Goal: Information Seeking & Learning: Learn about a topic

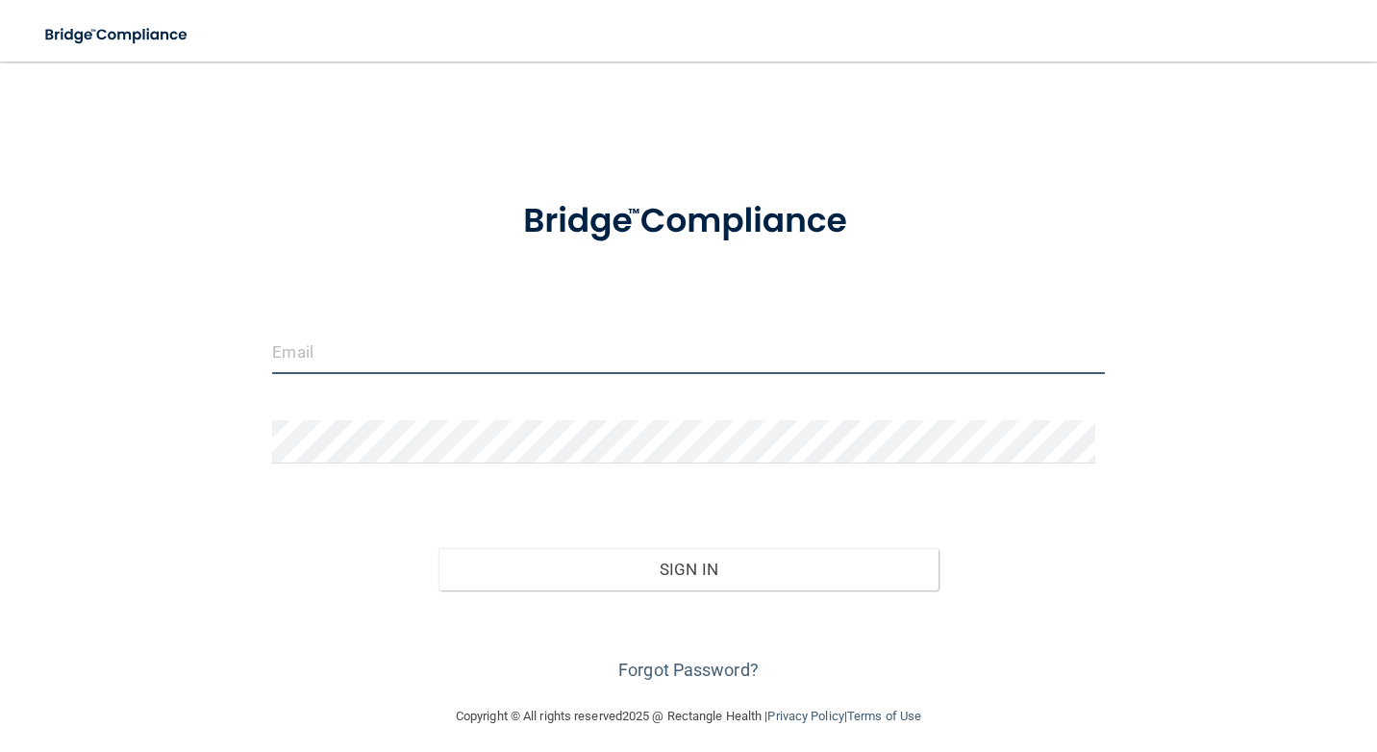
click at [541, 356] on input "email" at bounding box center [688, 352] width 832 height 43
type input "[EMAIL_ADDRESS][DOMAIN_NAME]"
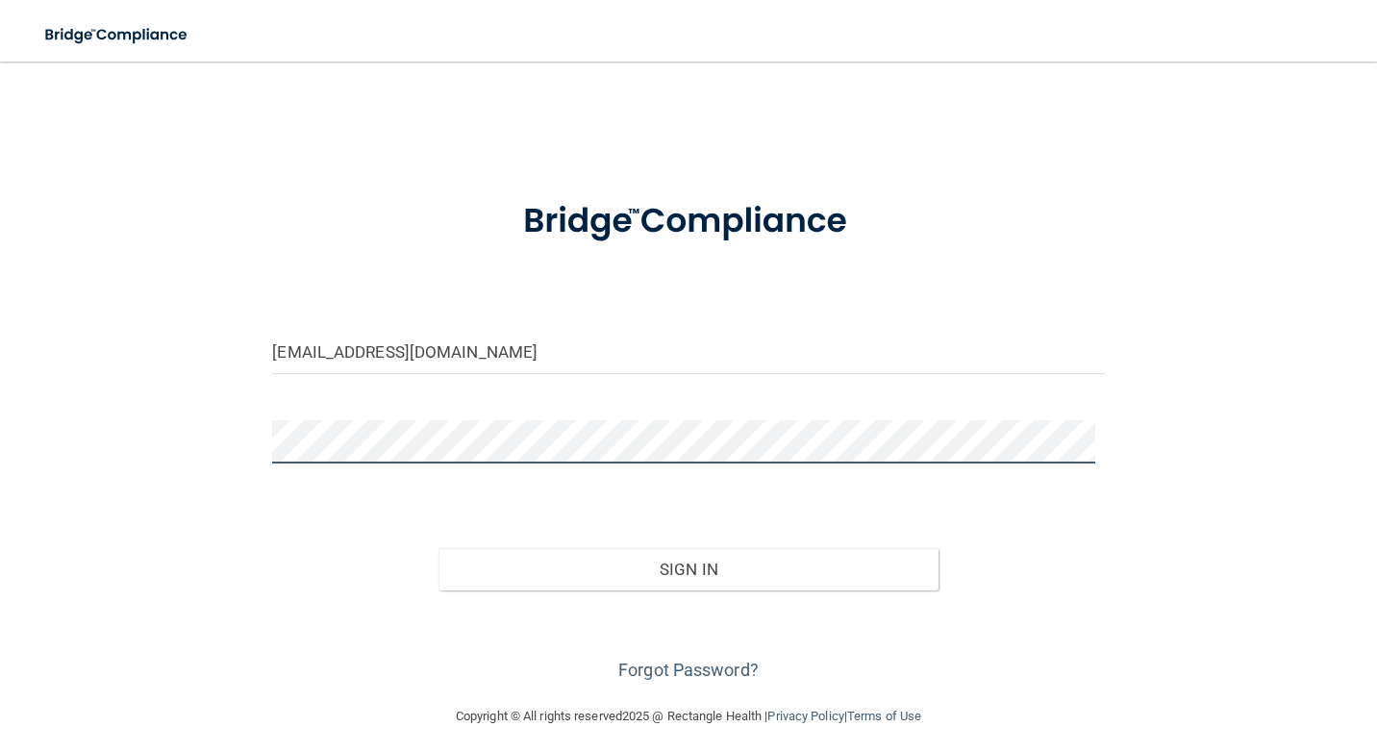
click at [438, 548] on button "Sign In" at bounding box center [687, 569] width 499 height 42
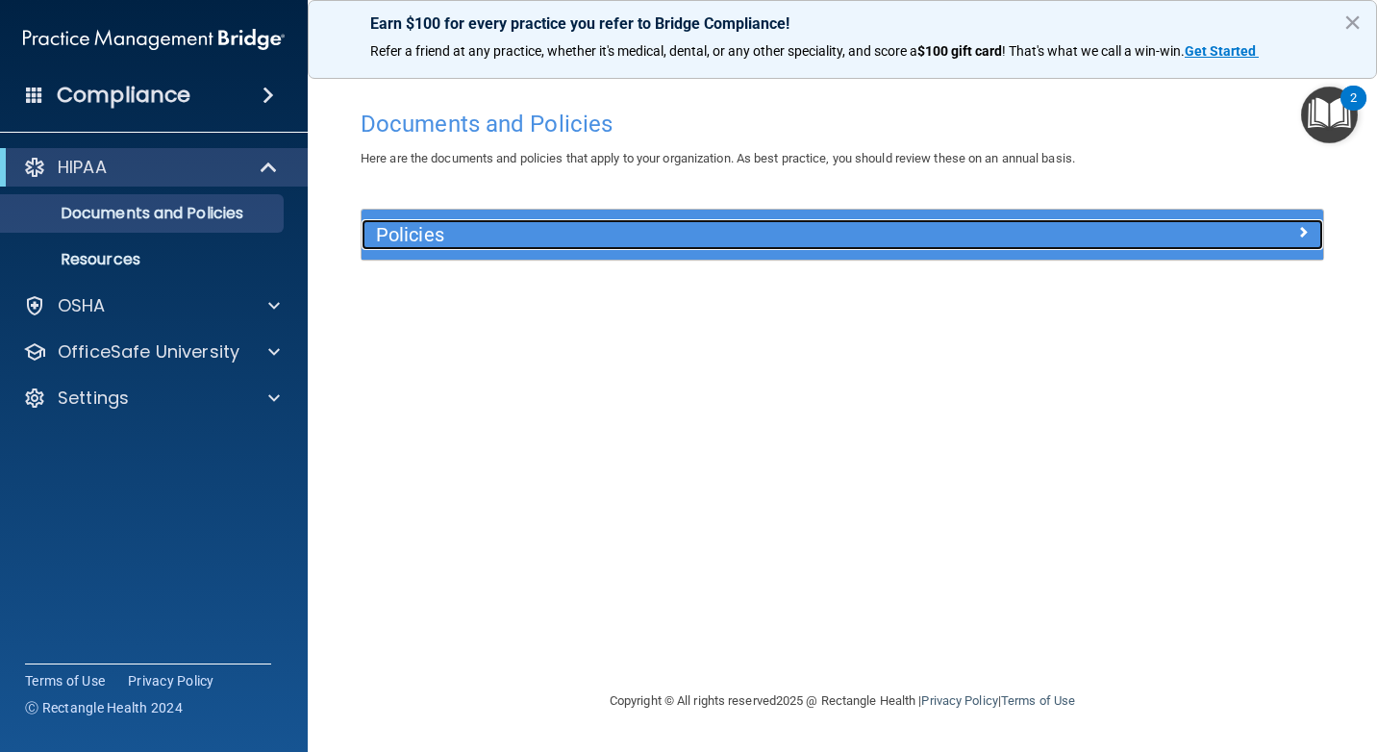
click at [1243, 239] on div at bounding box center [1203, 230] width 240 height 23
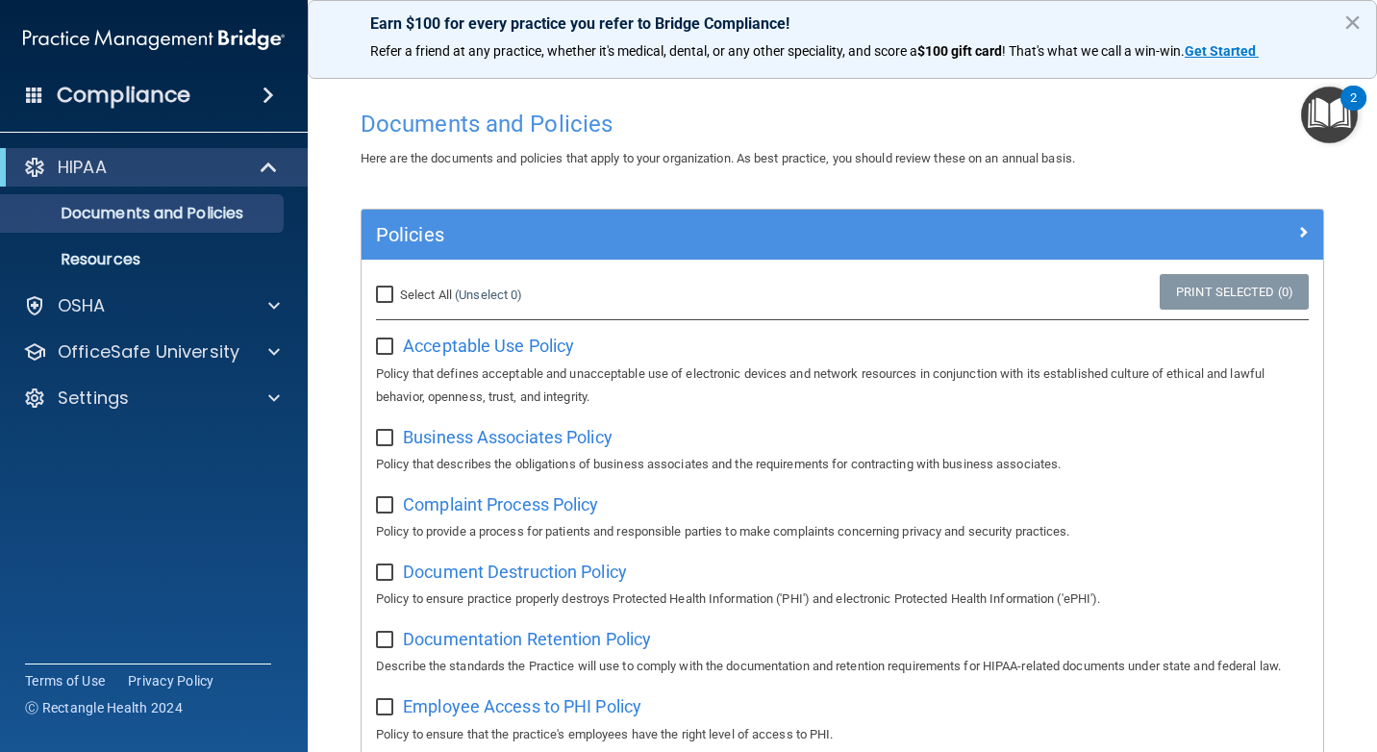
click at [381, 350] on input "checkbox" at bounding box center [387, 346] width 22 height 15
checkbox input "true"
click at [382, 444] on input "checkbox" at bounding box center [387, 438] width 22 height 15
checkbox input "true"
click at [388, 298] on input "Select All (Unselect 2) Unselect All" at bounding box center [387, 295] width 22 height 15
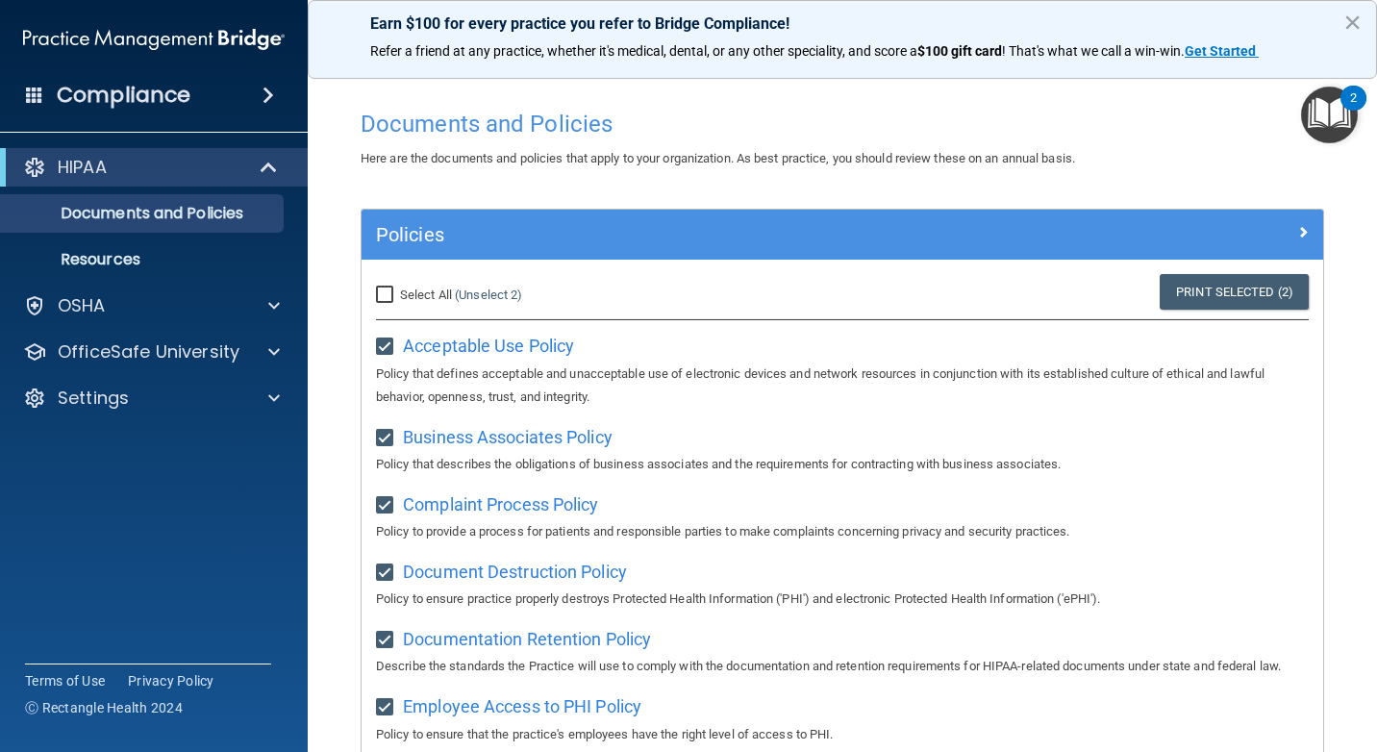
checkbox input "true"
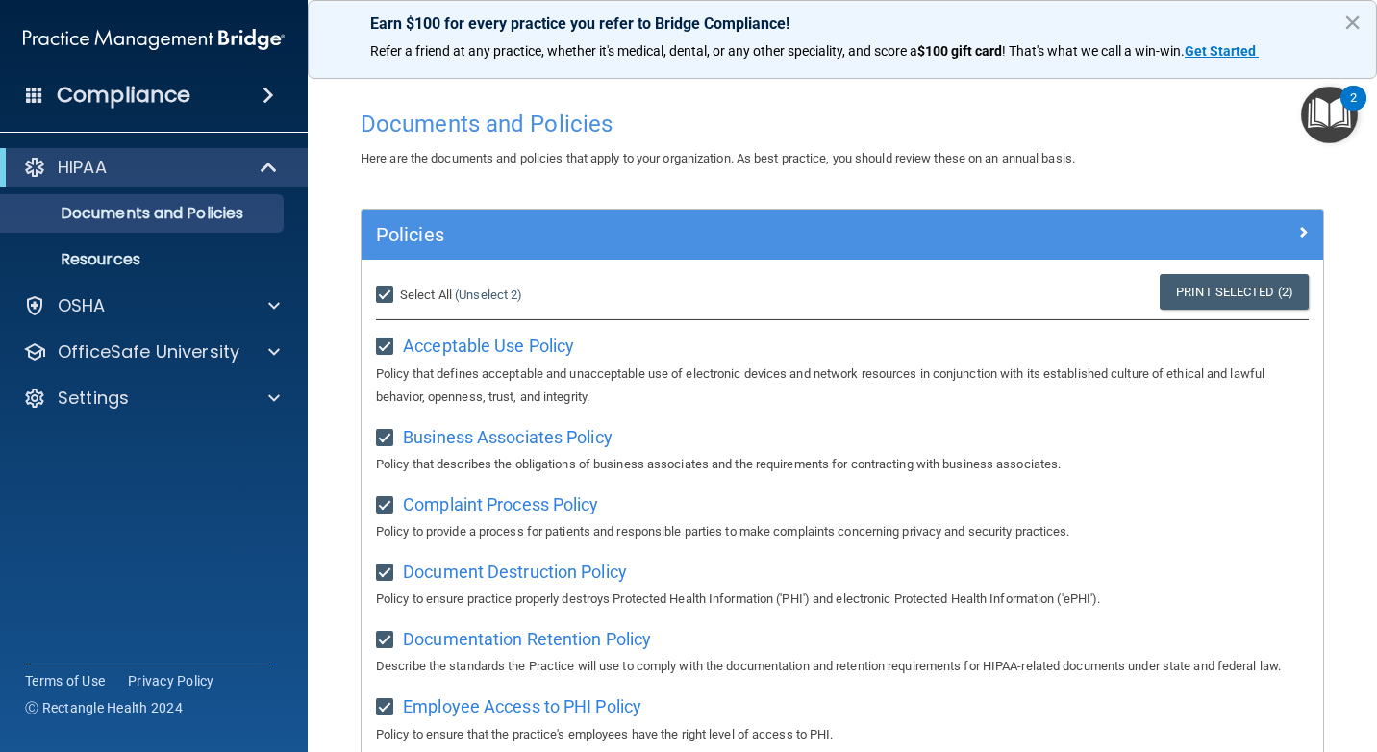
checkbox input "true"
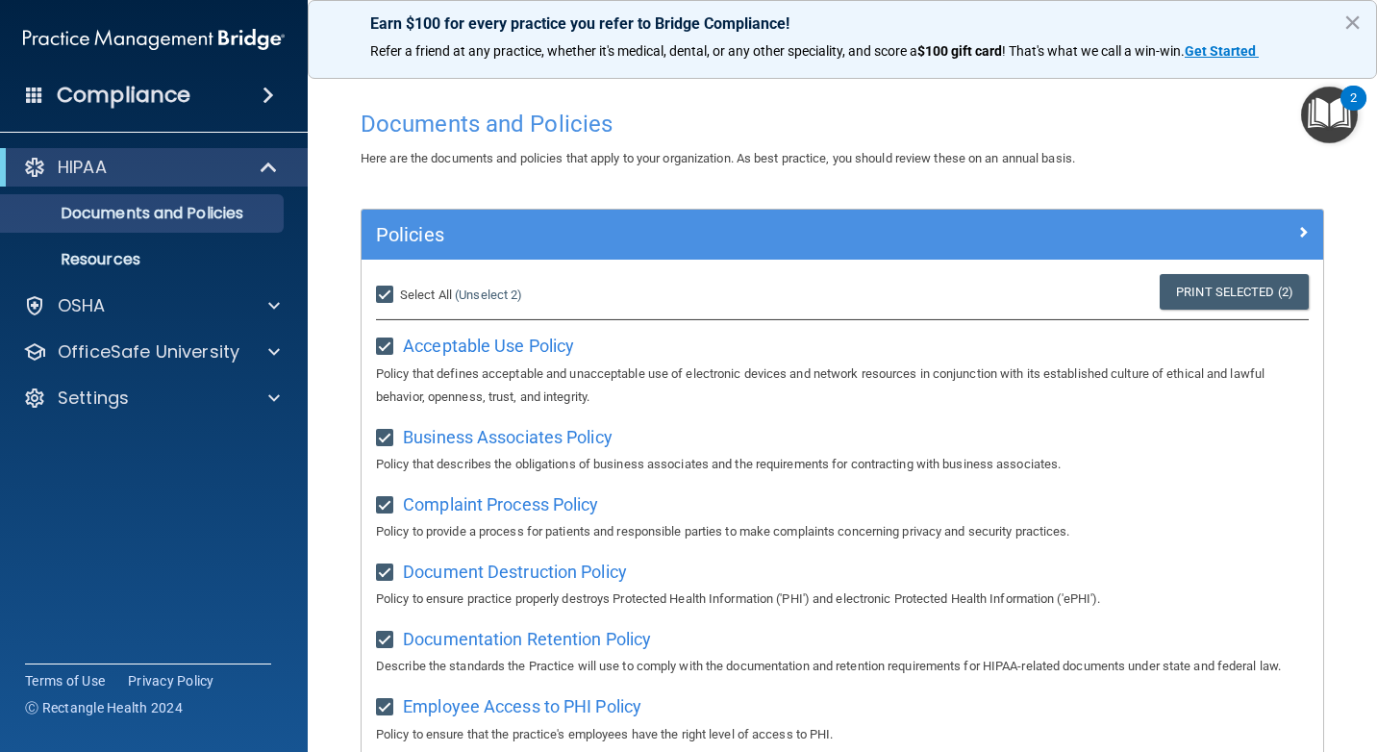
checkbox input "true"
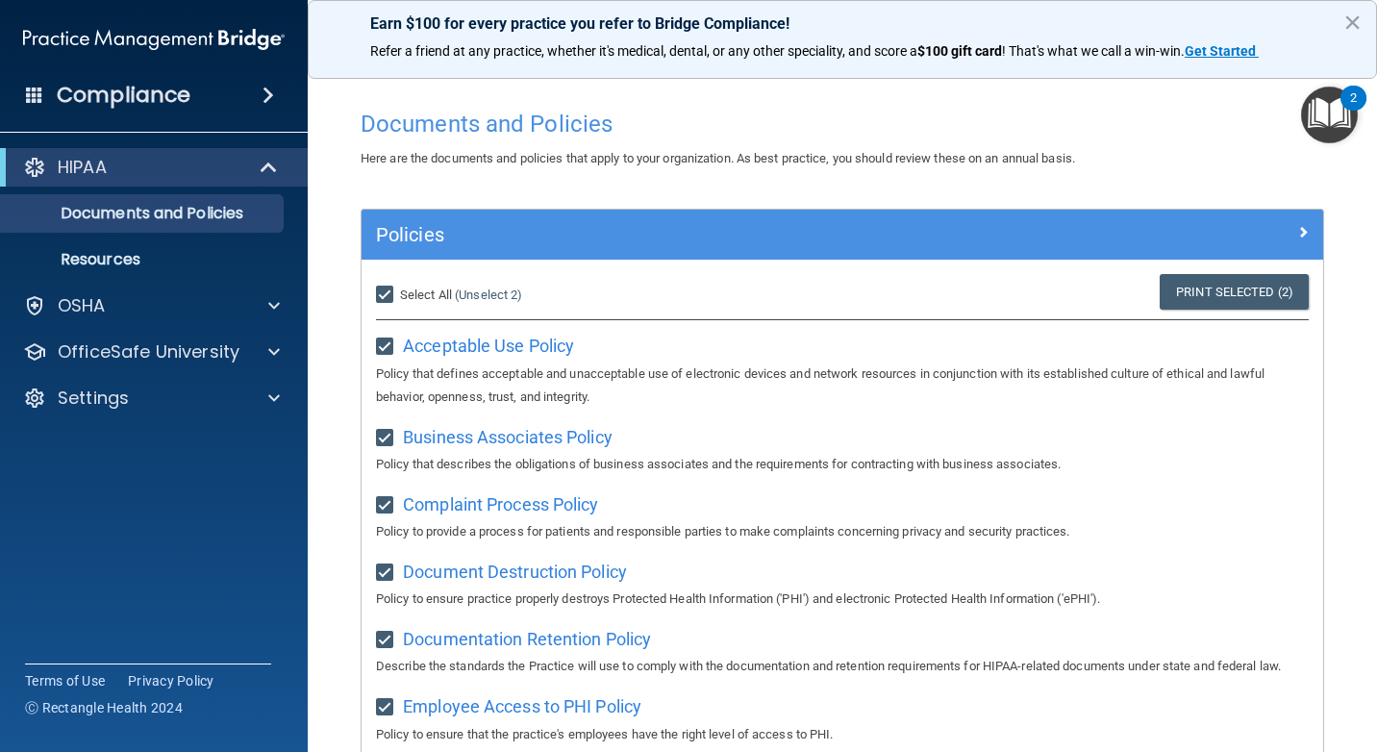
checkbox input "true"
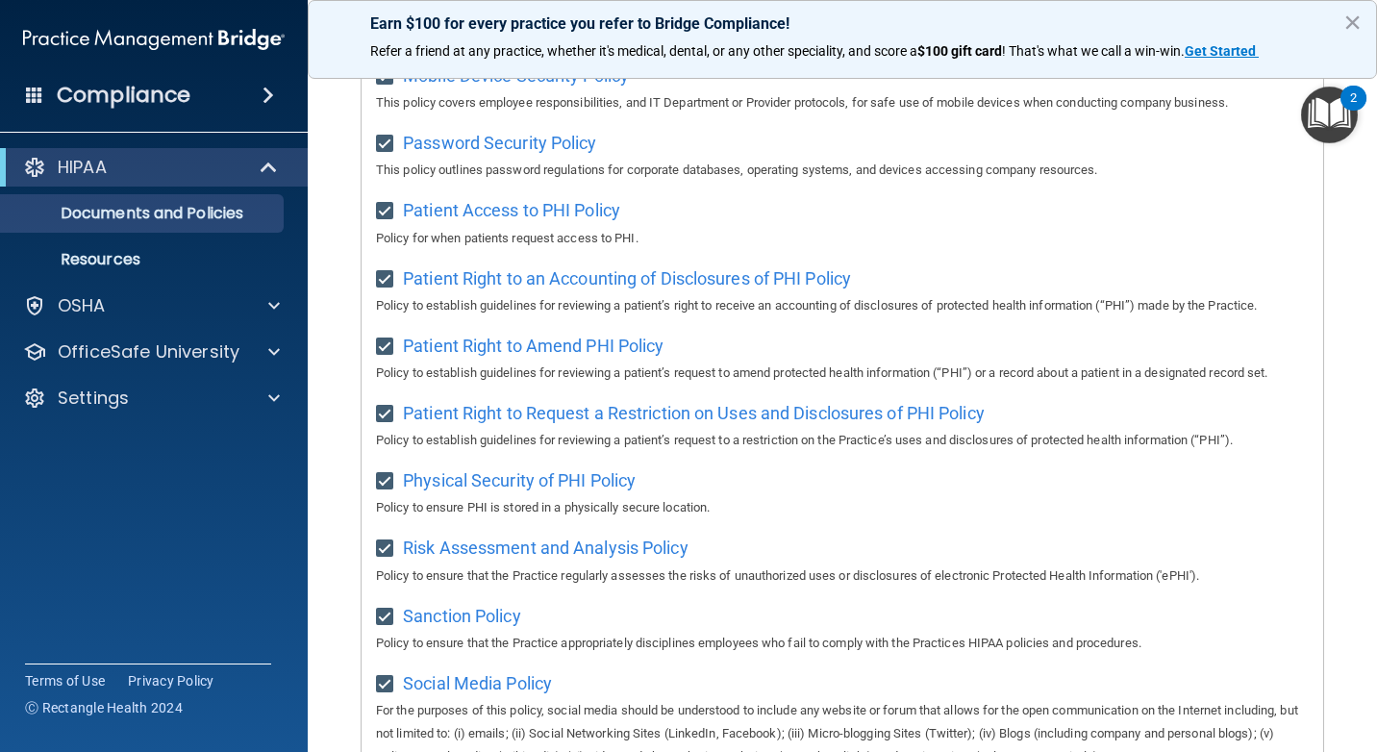
scroll to position [1246, 0]
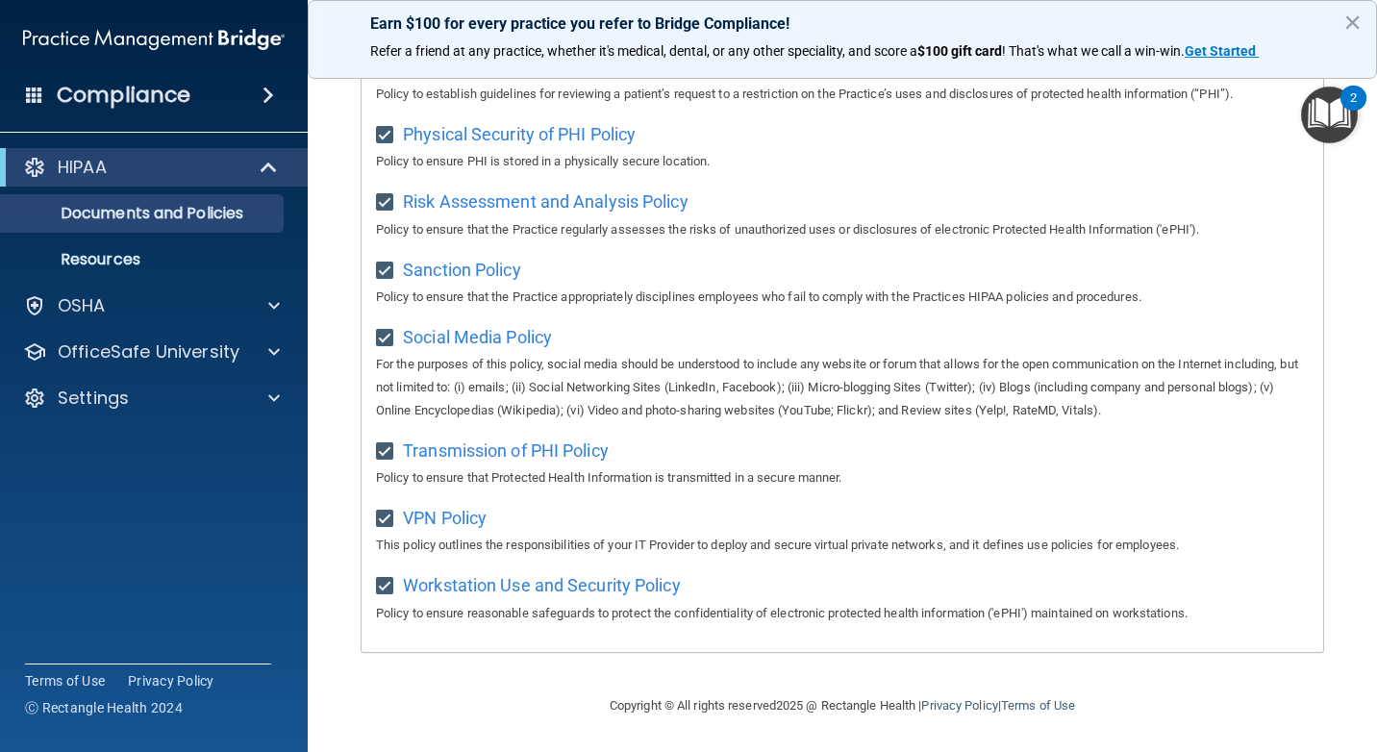
click at [206, 239] on ul "Documents and Policies Report an Incident Business Associates Emergency Plannin…" at bounding box center [155, 233] width 348 height 92
click at [208, 262] on p "Resources" at bounding box center [144, 259] width 263 height 19
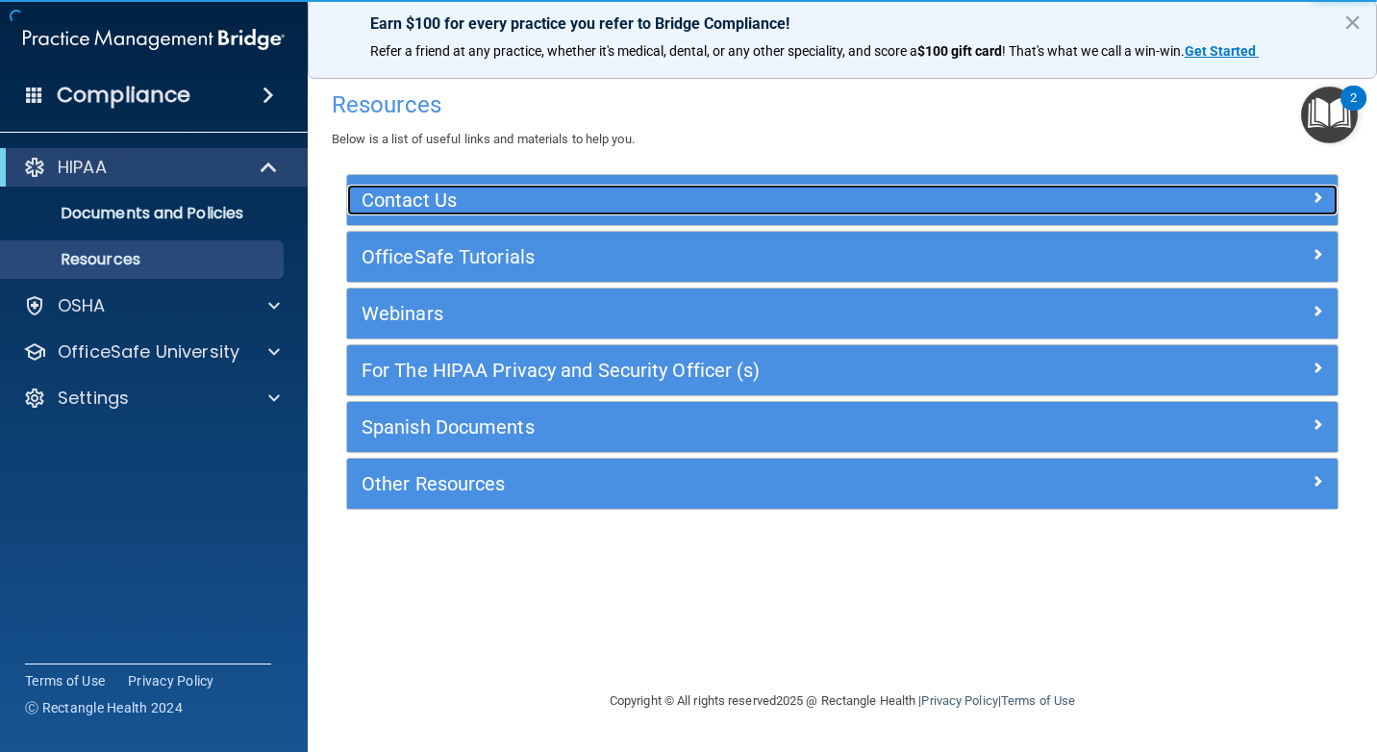
click at [879, 207] on h5 "Contact Us" at bounding box center [719, 199] width 714 height 21
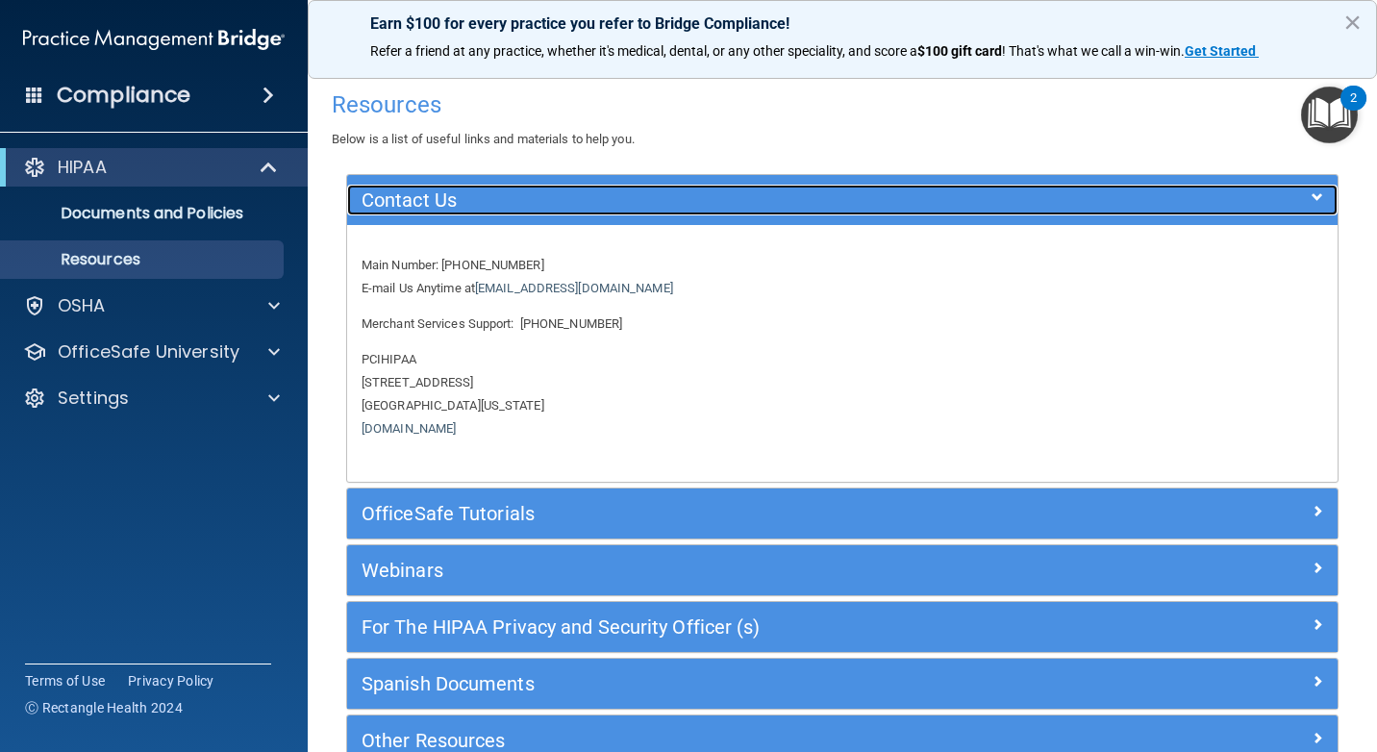
click at [782, 199] on h5 "Contact Us" at bounding box center [719, 199] width 714 height 21
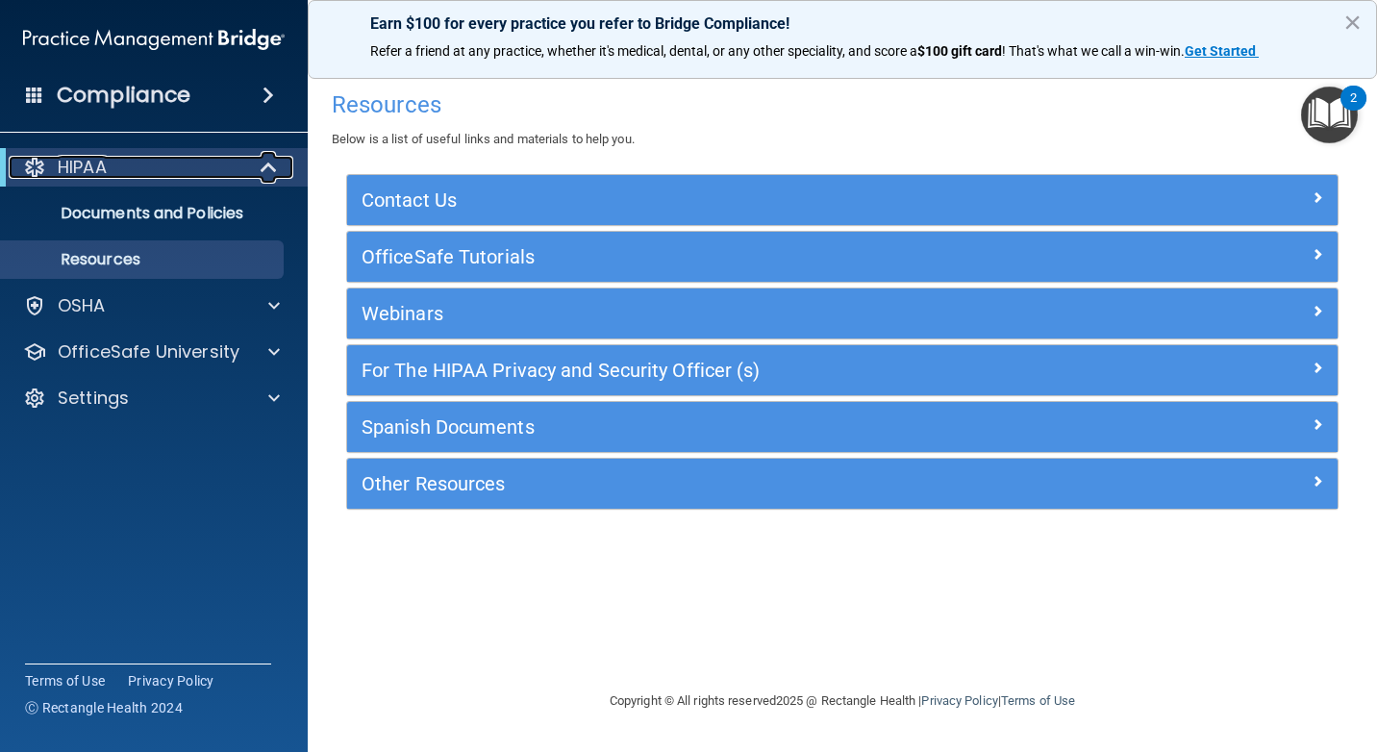
click at [251, 170] on div at bounding box center [269, 167] width 47 height 23
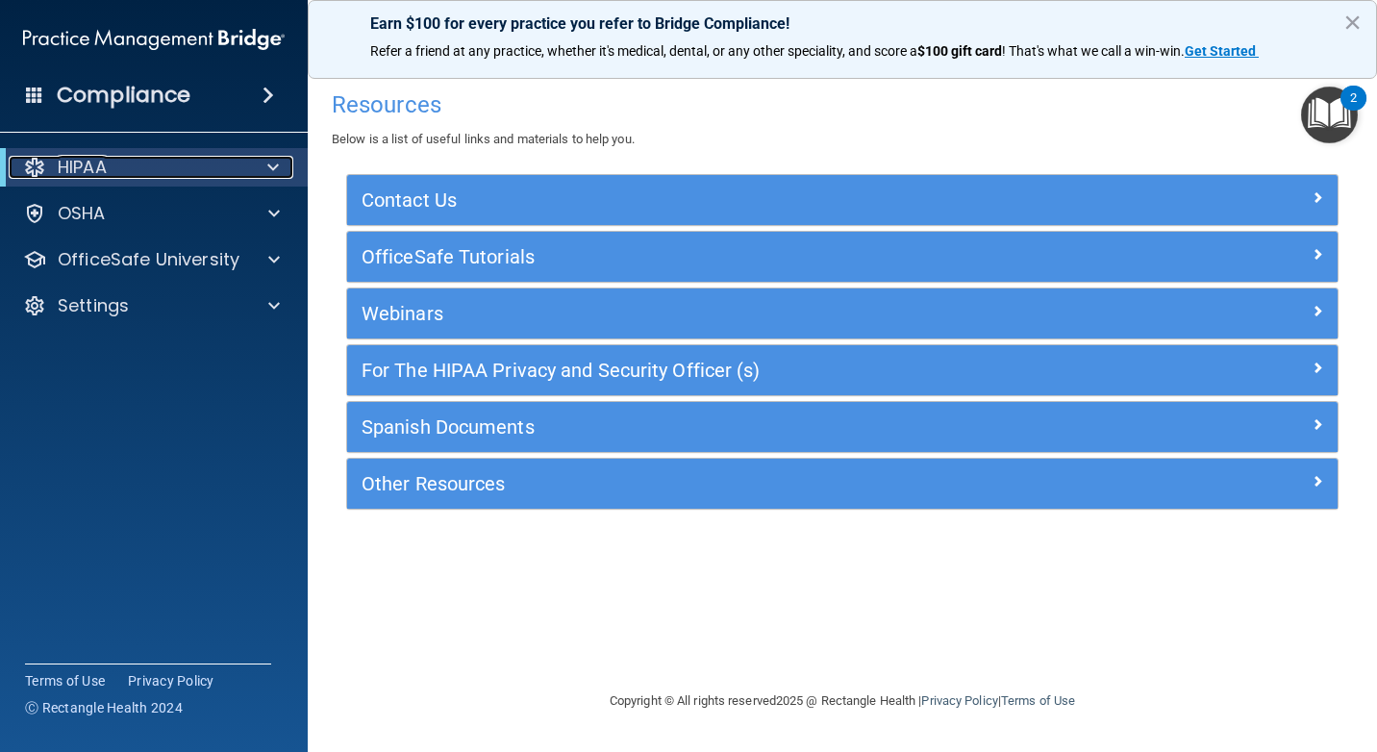
click at [251, 170] on div at bounding box center [269, 167] width 47 height 23
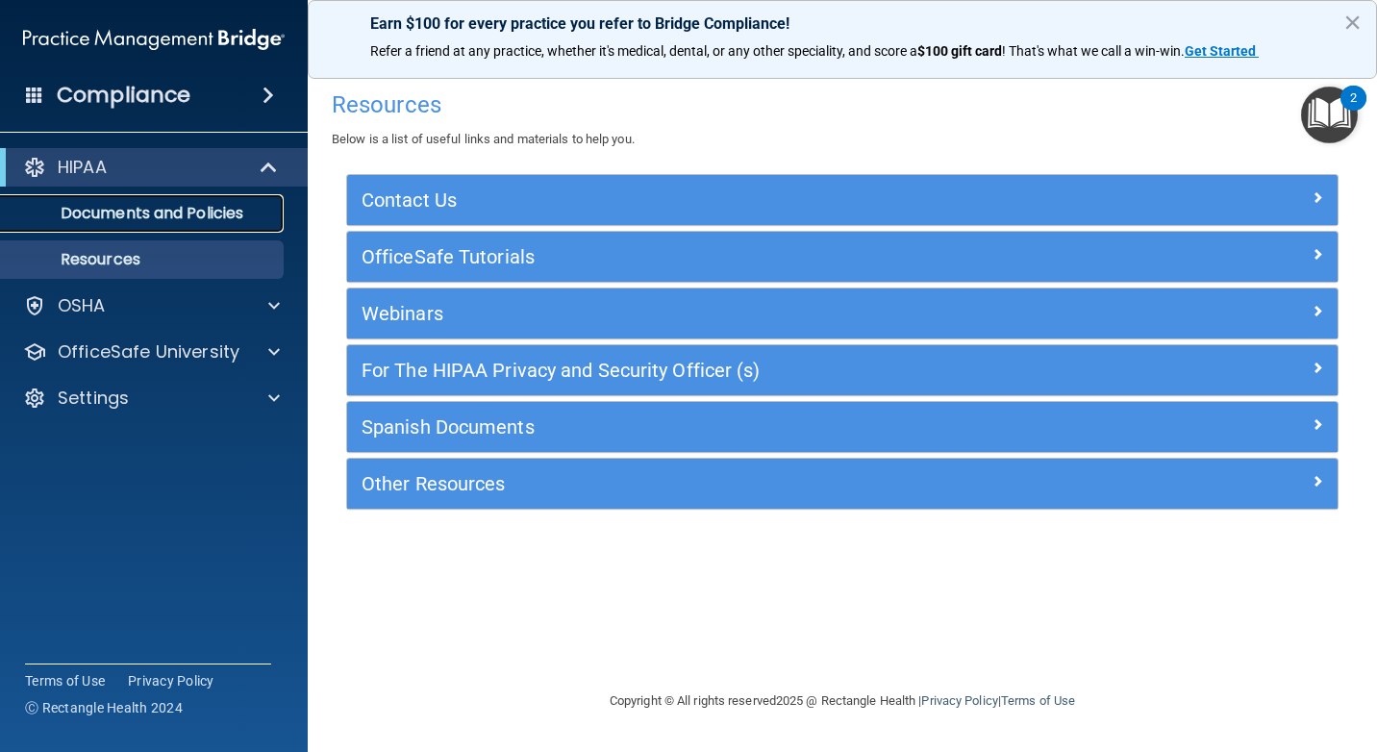
click at [256, 208] on p "Documents and Policies" at bounding box center [144, 213] width 263 height 19
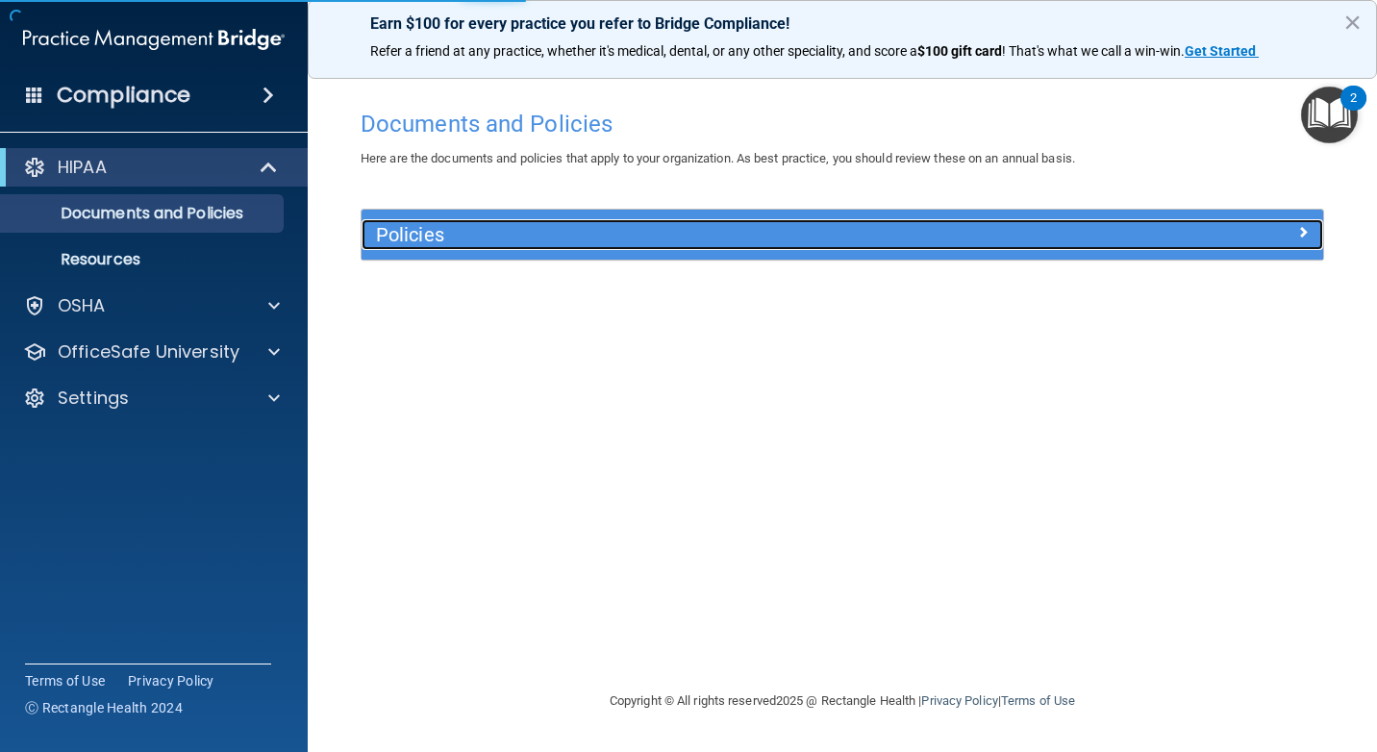
click at [764, 250] on div "Policies" at bounding box center [722, 234] width 721 height 31
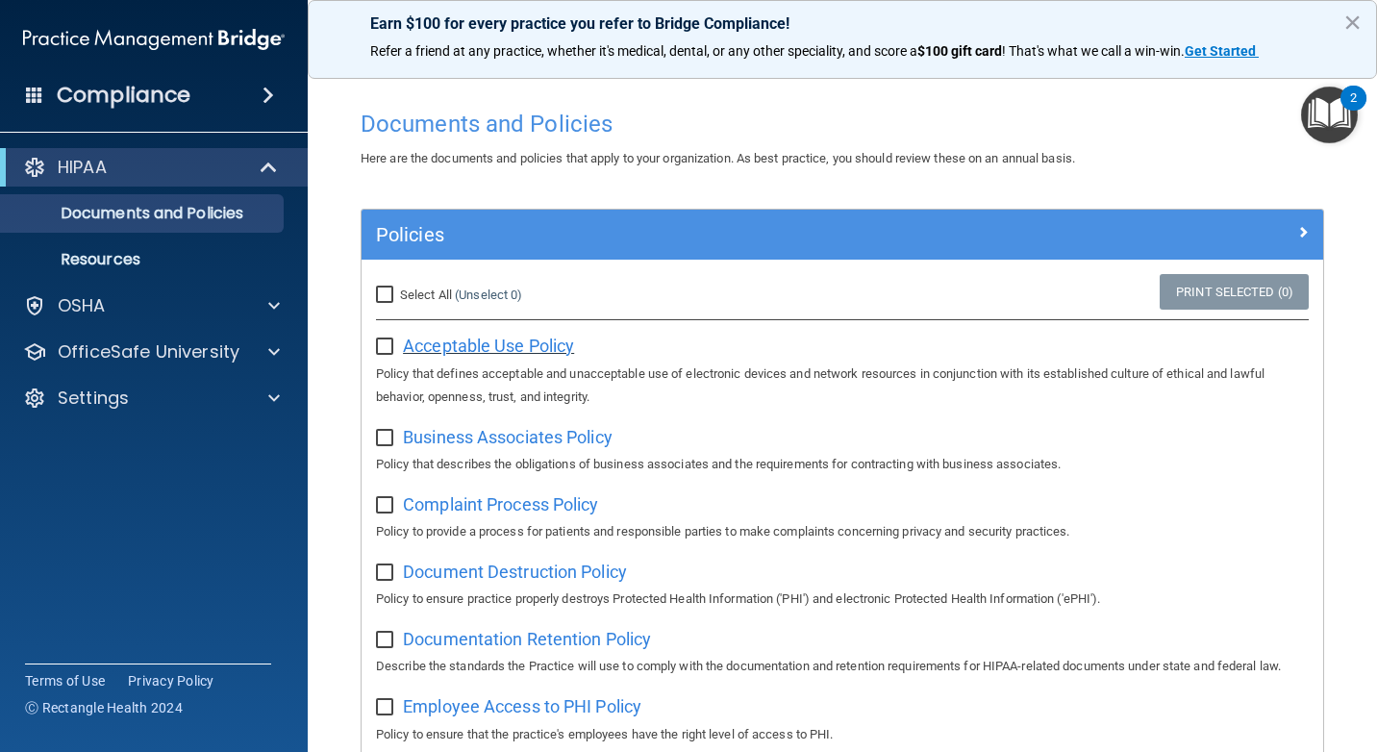
click at [557, 346] on span "Acceptable Use Policy" at bounding box center [488, 346] width 171 height 20
click at [393, 292] on input "Select All (Unselect 0) Unselect All" at bounding box center [387, 295] width 22 height 15
checkbox input "true"
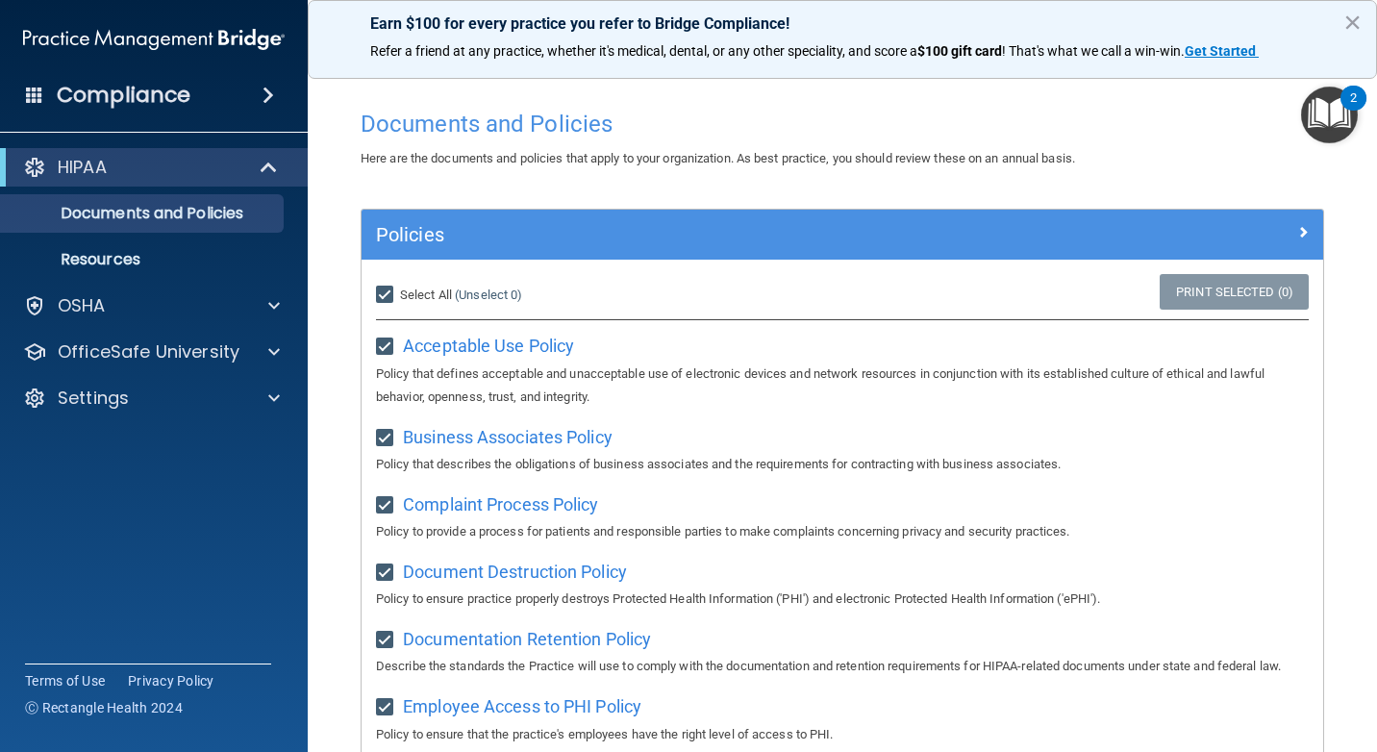
checkbox input "true"
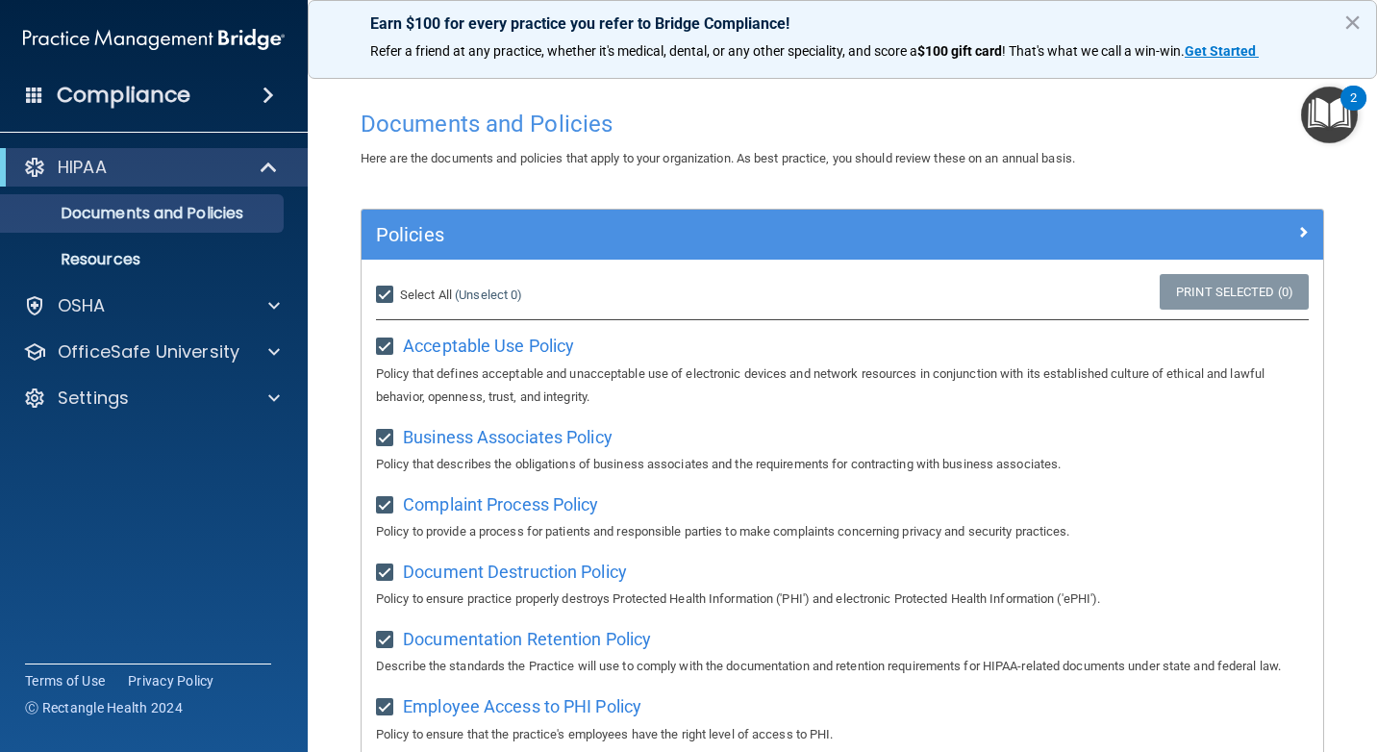
checkbox input "true"
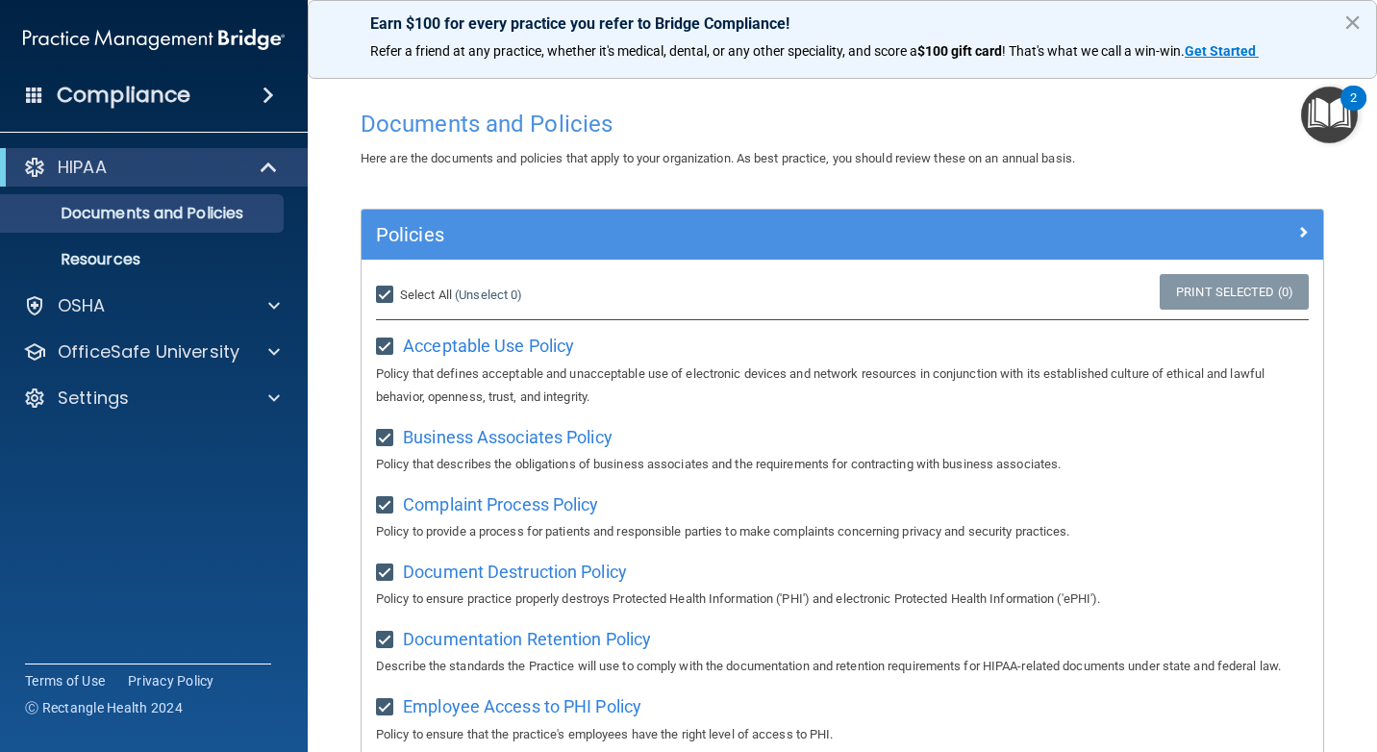
checkbox input "true"
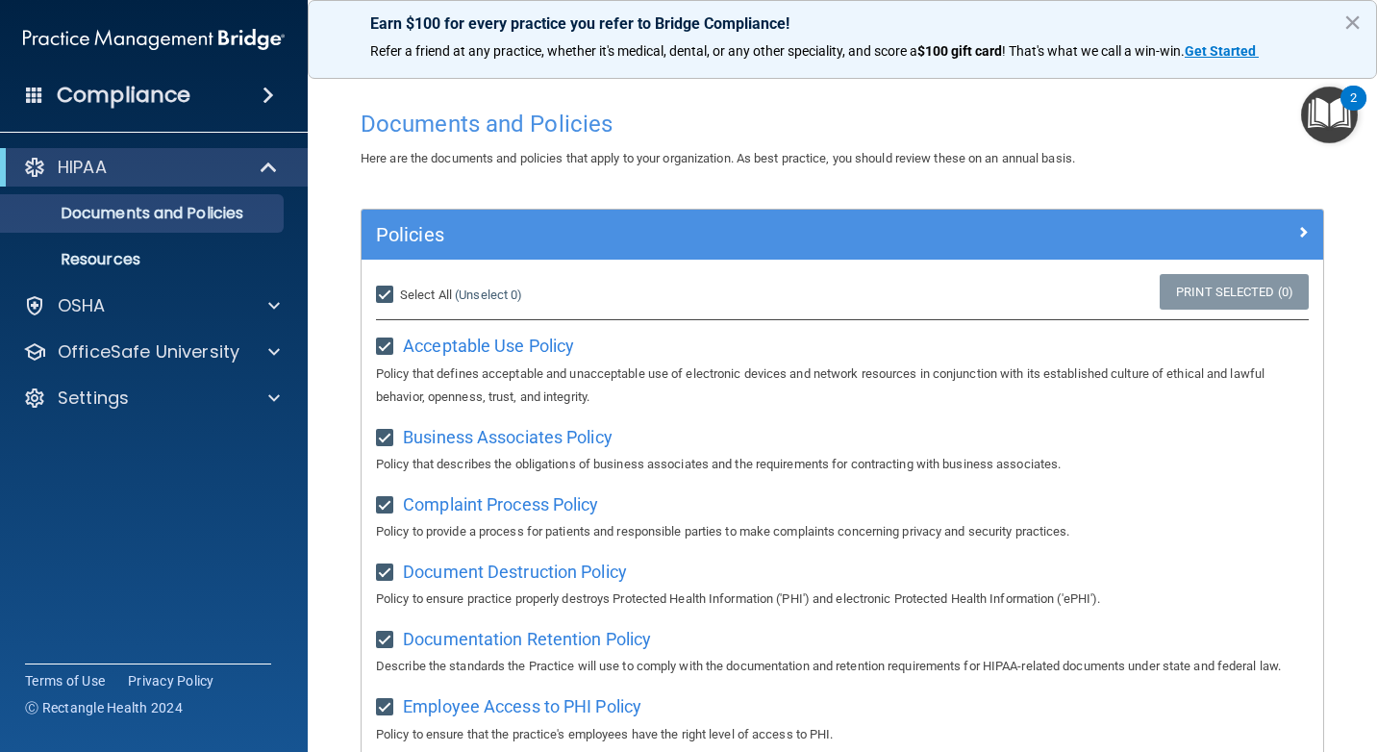
checkbox input "true"
drag, startPoint x: 1267, startPoint y: 217, endPoint x: 1259, endPoint y: 223, distance: 10.4
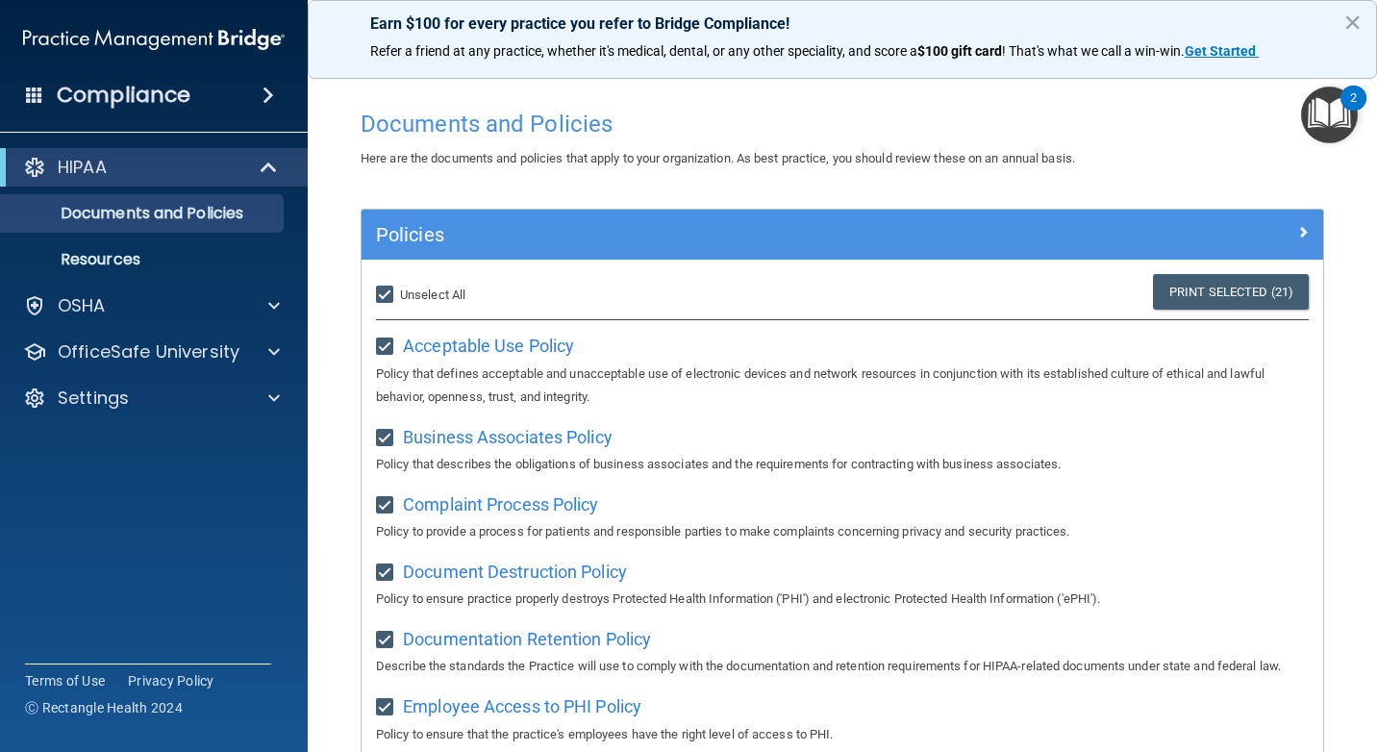
click at [1266, 217] on div "Policies" at bounding box center [843, 235] width 962 height 50
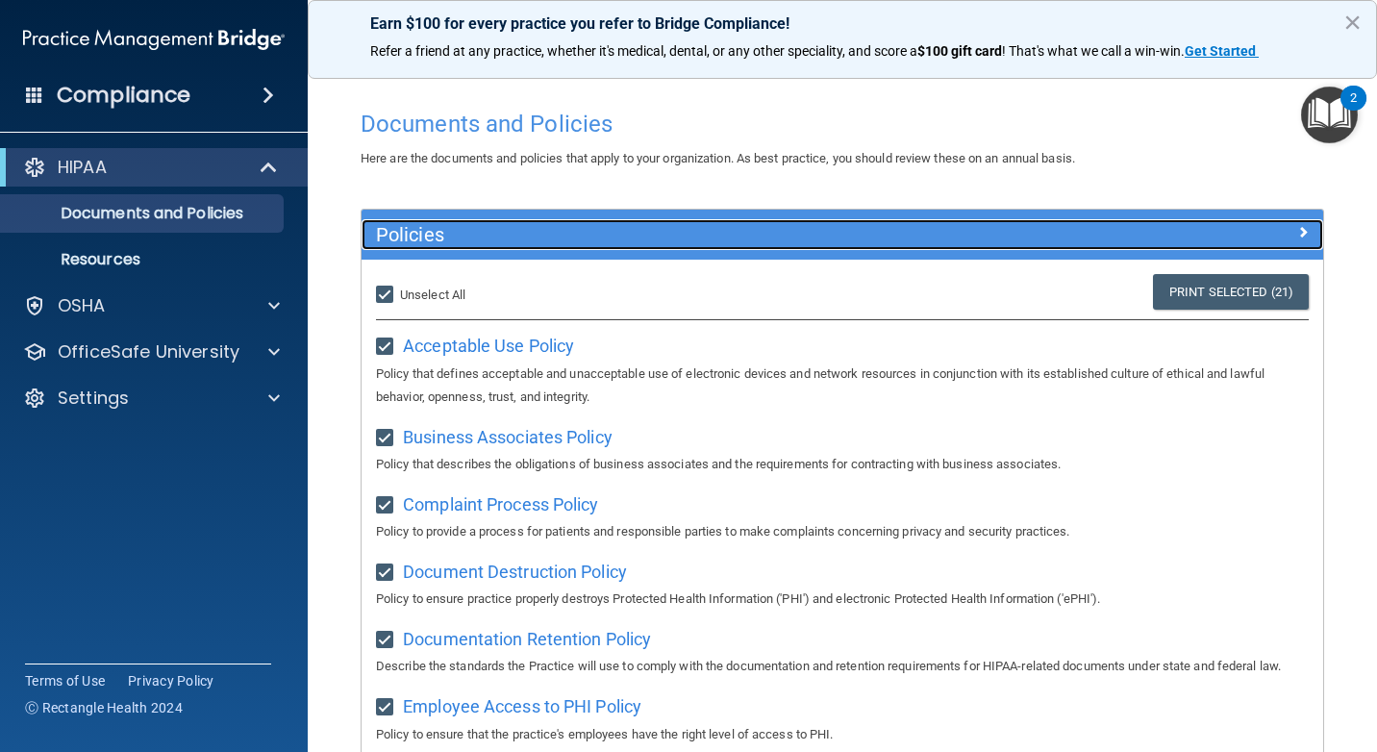
click at [1297, 233] on span at bounding box center [1303, 231] width 12 height 23
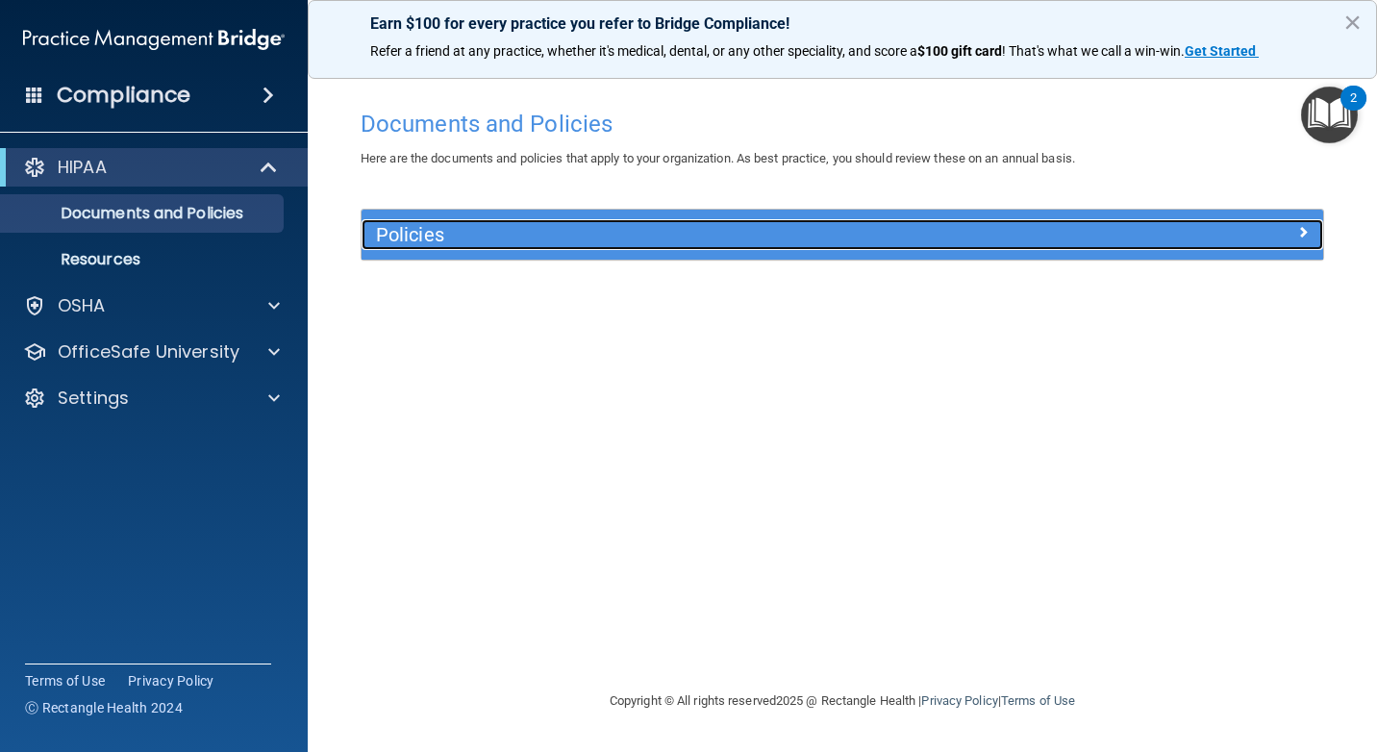
click at [834, 240] on h5 "Policies" at bounding box center [722, 234] width 692 height 21
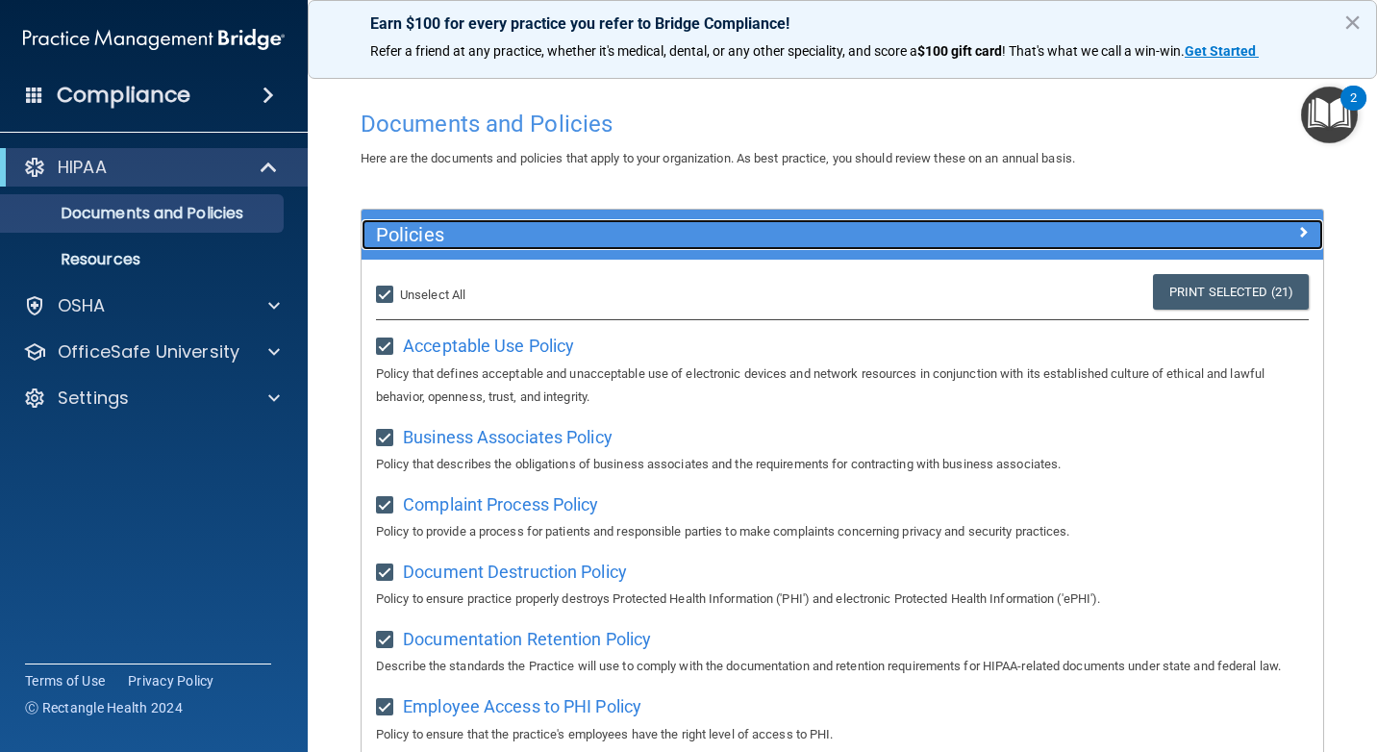
click at [834, 240] on h5 "Policies" at bounding box center [722, 234] width 692 height 21
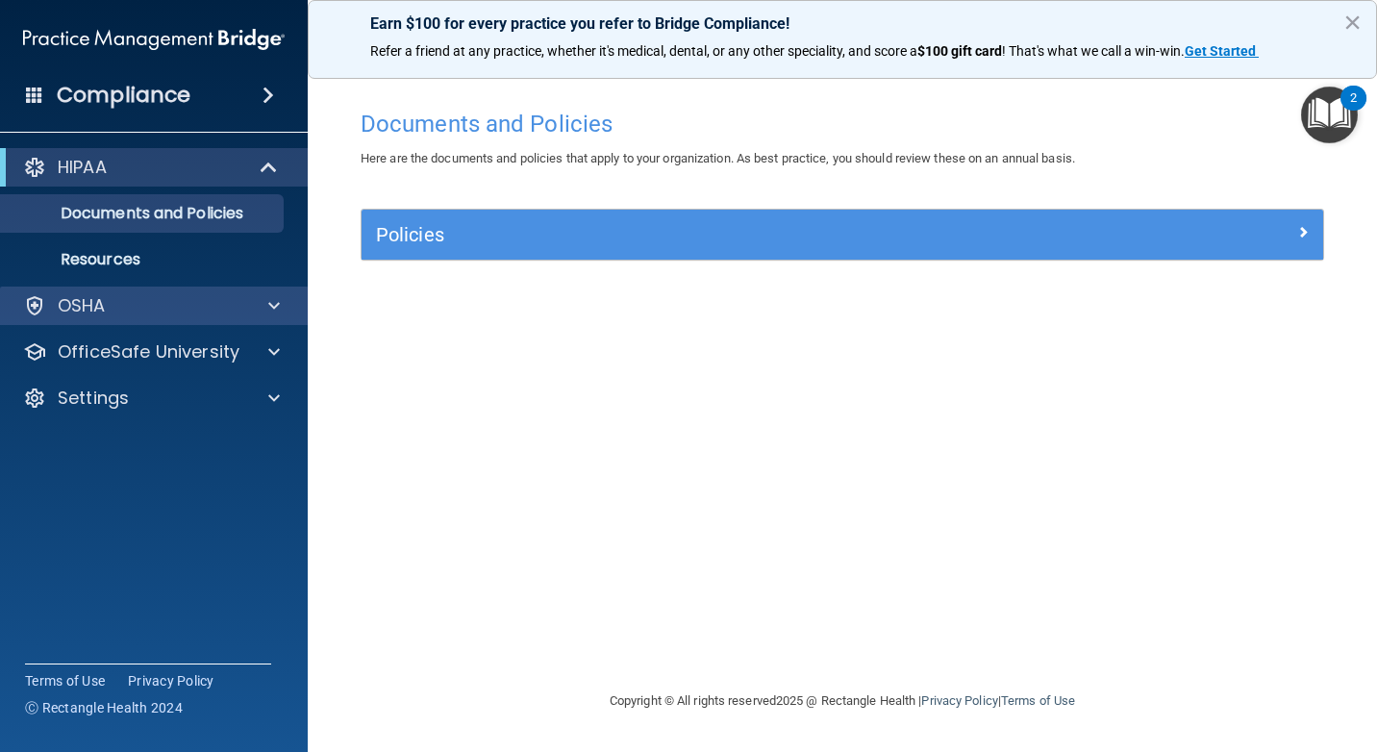
click at [259, 321] on div "OSHA" at bounding box center [154, 306] width 309 height 38
click at [266, 313] on div at bounding box center [271, 305] width 48 height 23
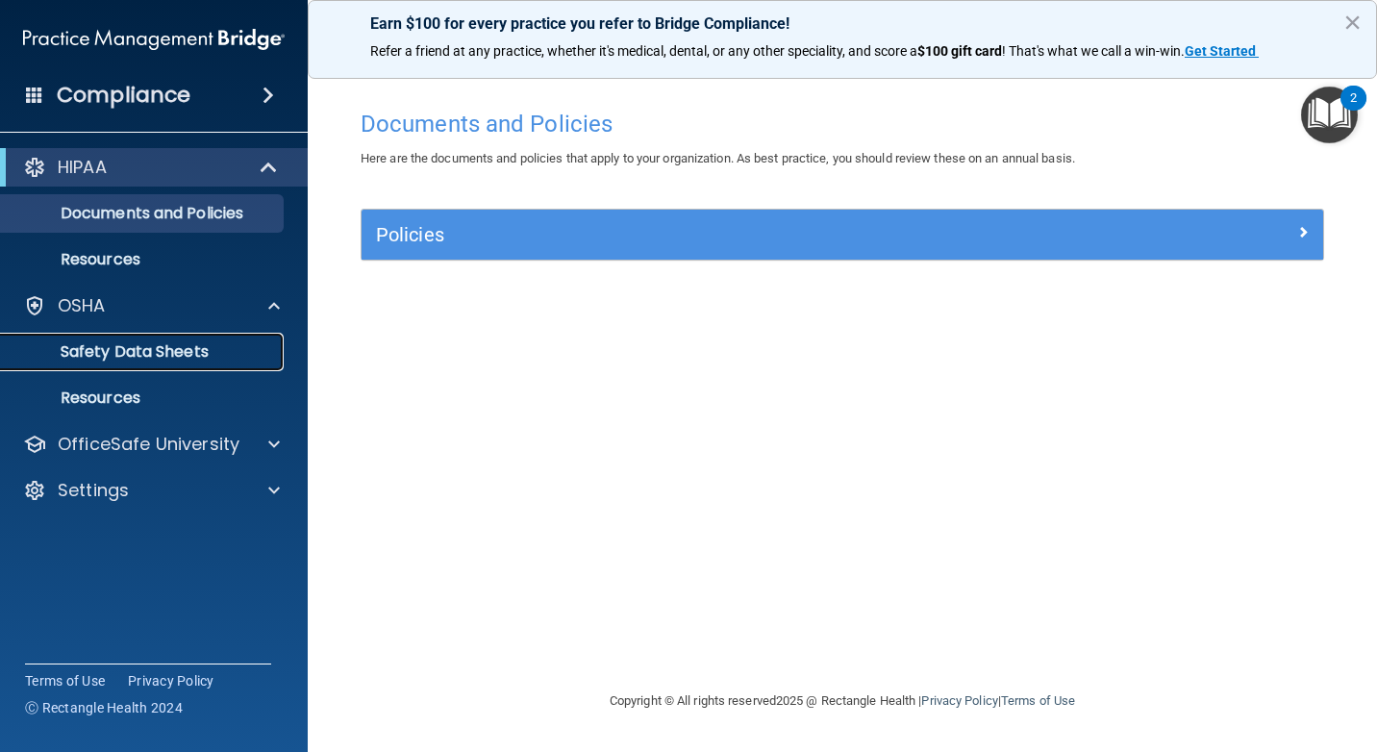
click at [209, 361] on p "Safety Data Sheets" at bounding box center [144, 351] width 263 height 19
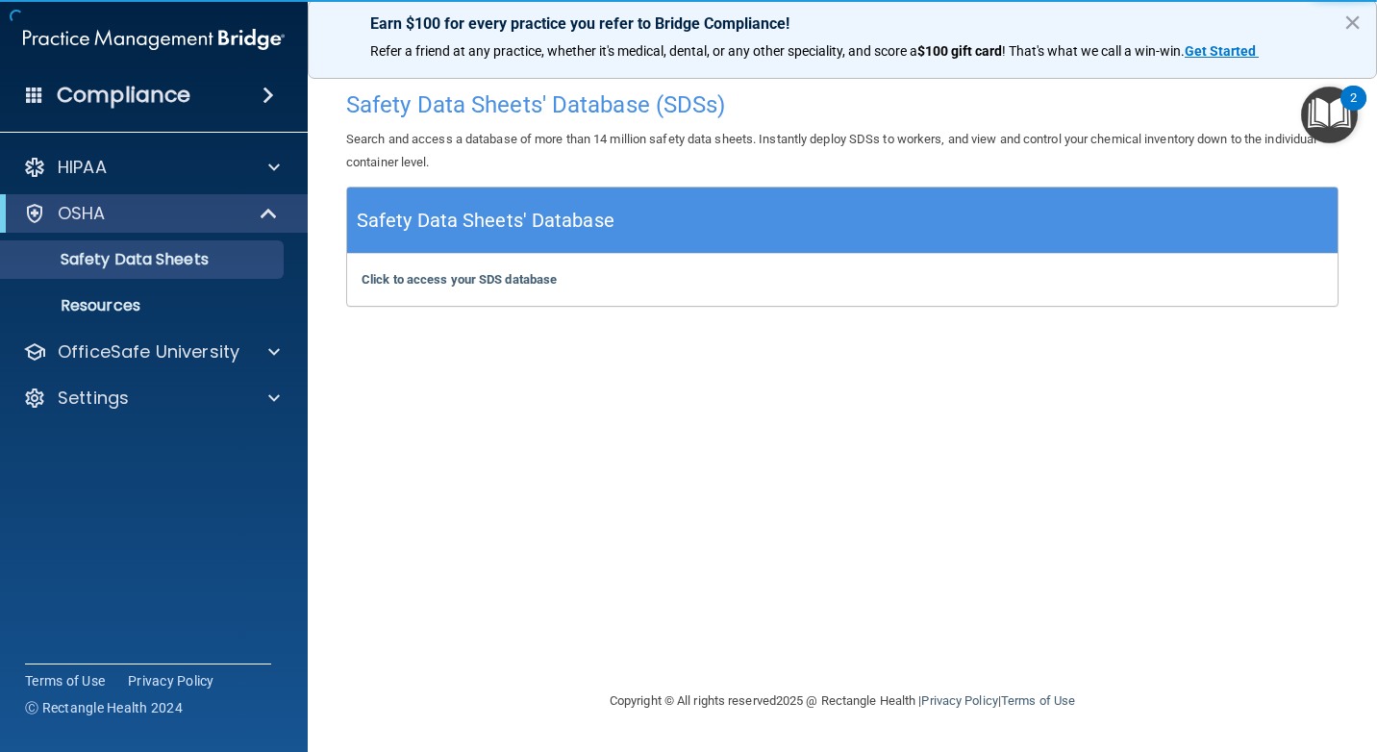
click at [630, 223] on div "Safety Data Sheets' Database" at bounding box center [842, 221] width 990 height 66
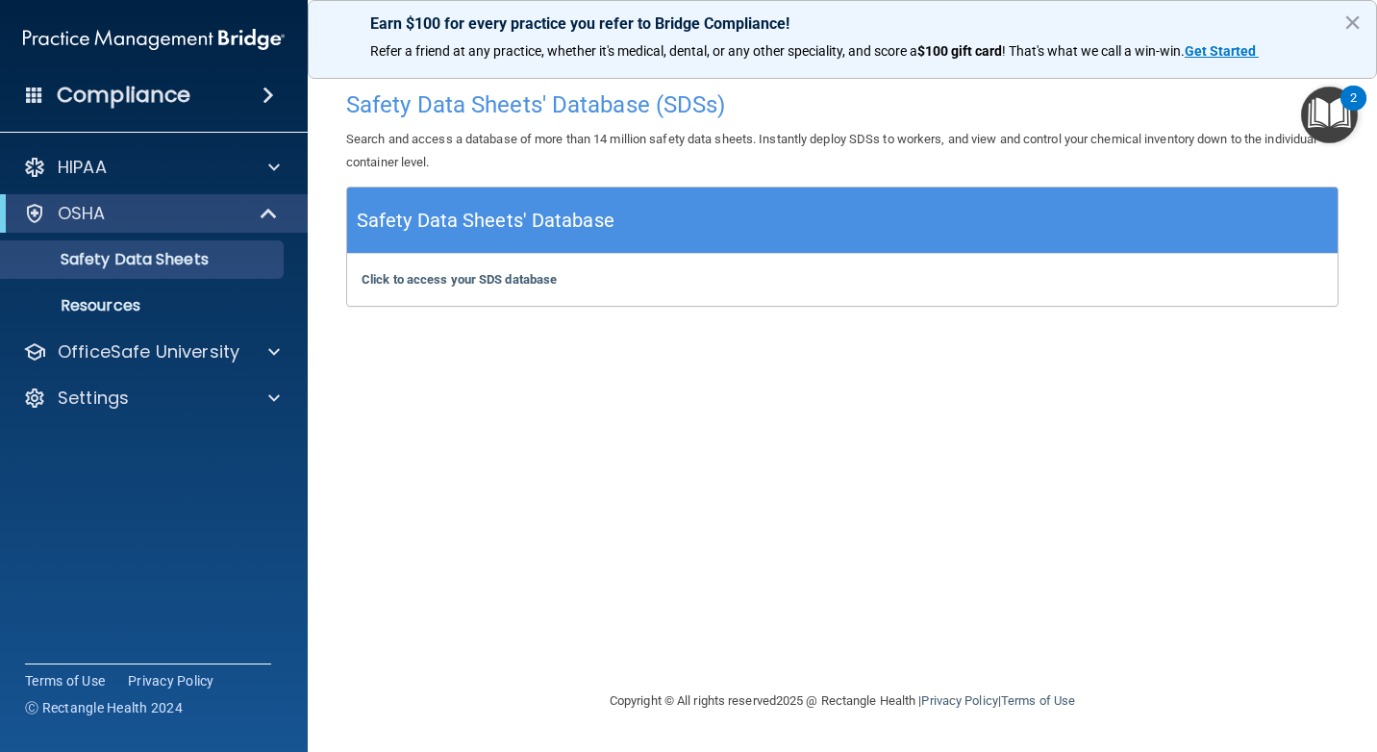
click at [487, 288] on div "Click to access your SDS database Click to access your SDS database" at bounding box center [842, 280] width 990 height 52
click at [490, 282] on b "Click to access your SDS database" at bounding box center [459, 279] width 195 height 14
click at [252, 313] on p "Resources" at bounding box center [144, 305] width 263 height 19
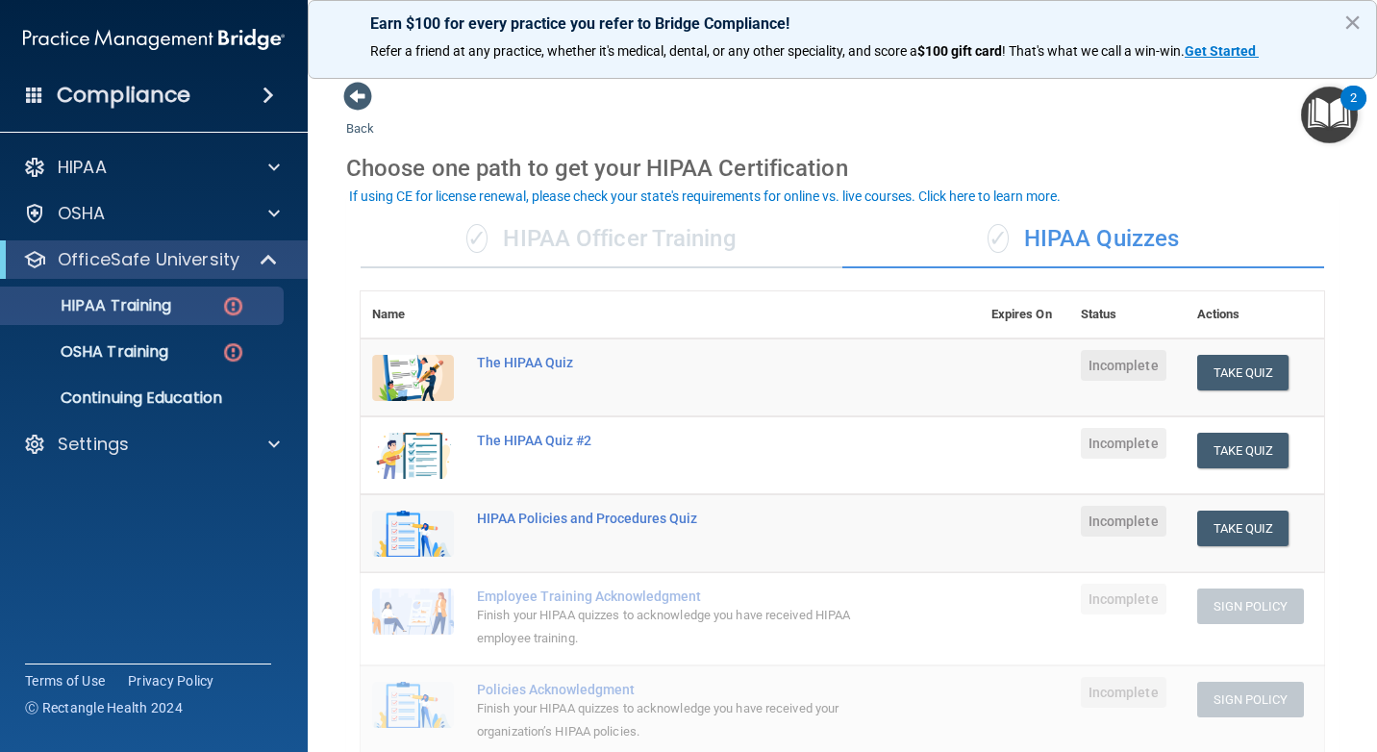
click at [713, 235] on div "✓ HIPAA Officer Training" at bounding box center [602, 240] width 482 height 58
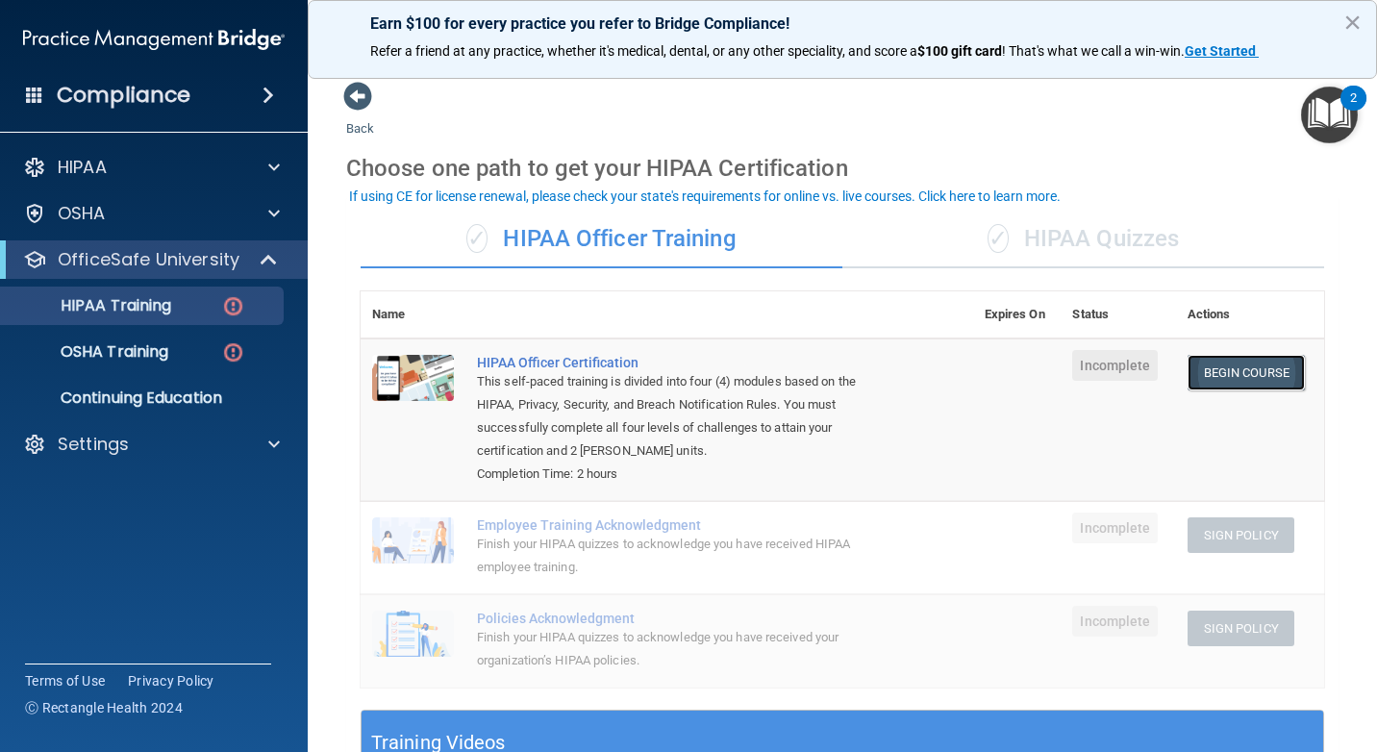
click at [1268, 387] on link "Begin Course" at bounding box center [1246, 373] width 117 height 36
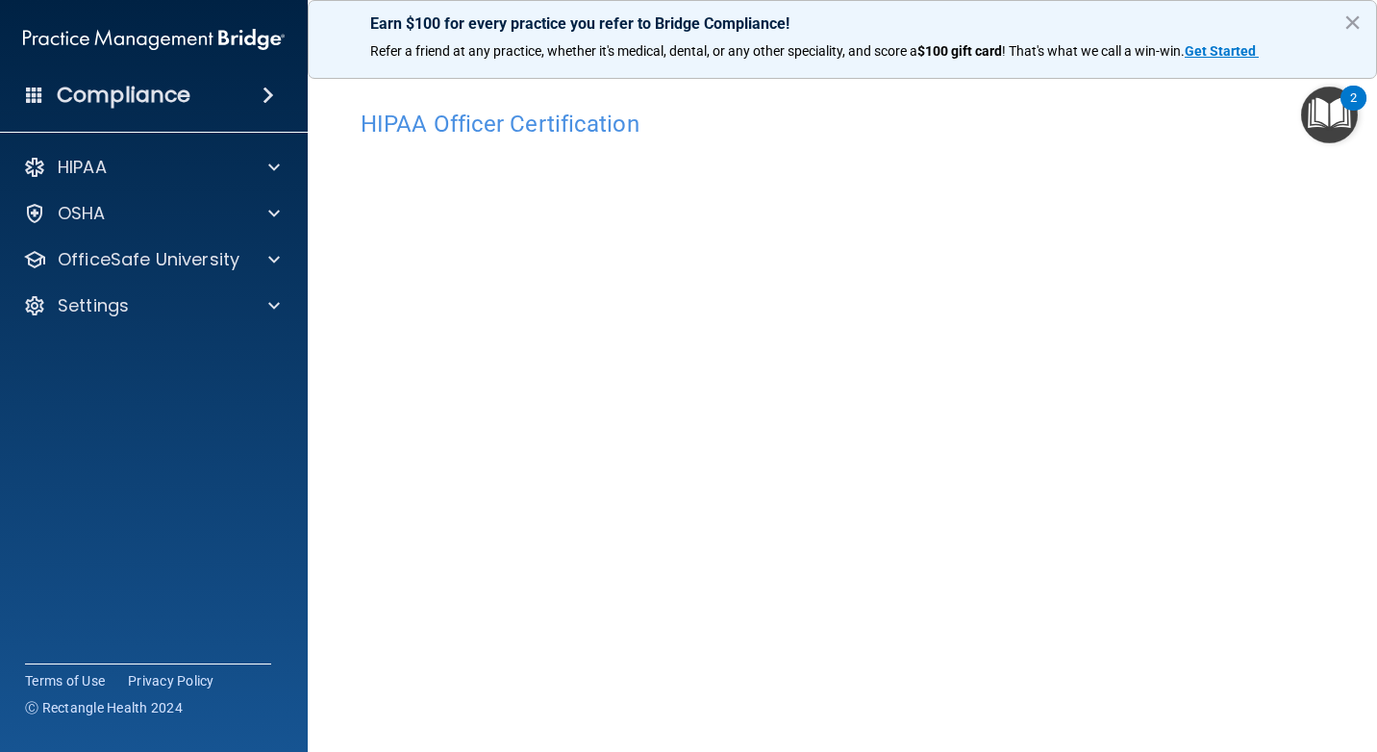
click at [1362, 738] on main "HIPAA Officer Certification This course doesn’t expire until . Are you sure you…" at bounding box center [842, 407] width 1069 height 690
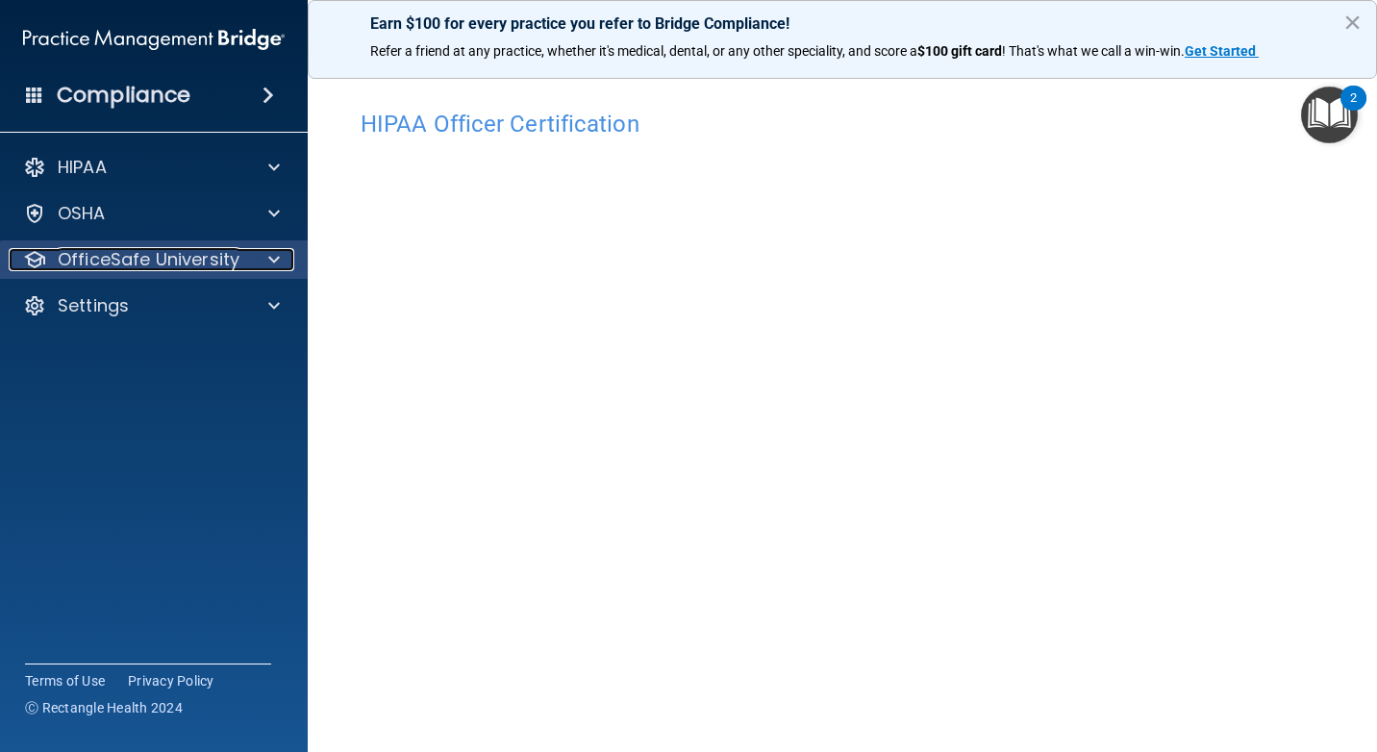
click at [237, 260] on p "OfficeSafe University" at bounding box center [149, 259] width 182 height 23
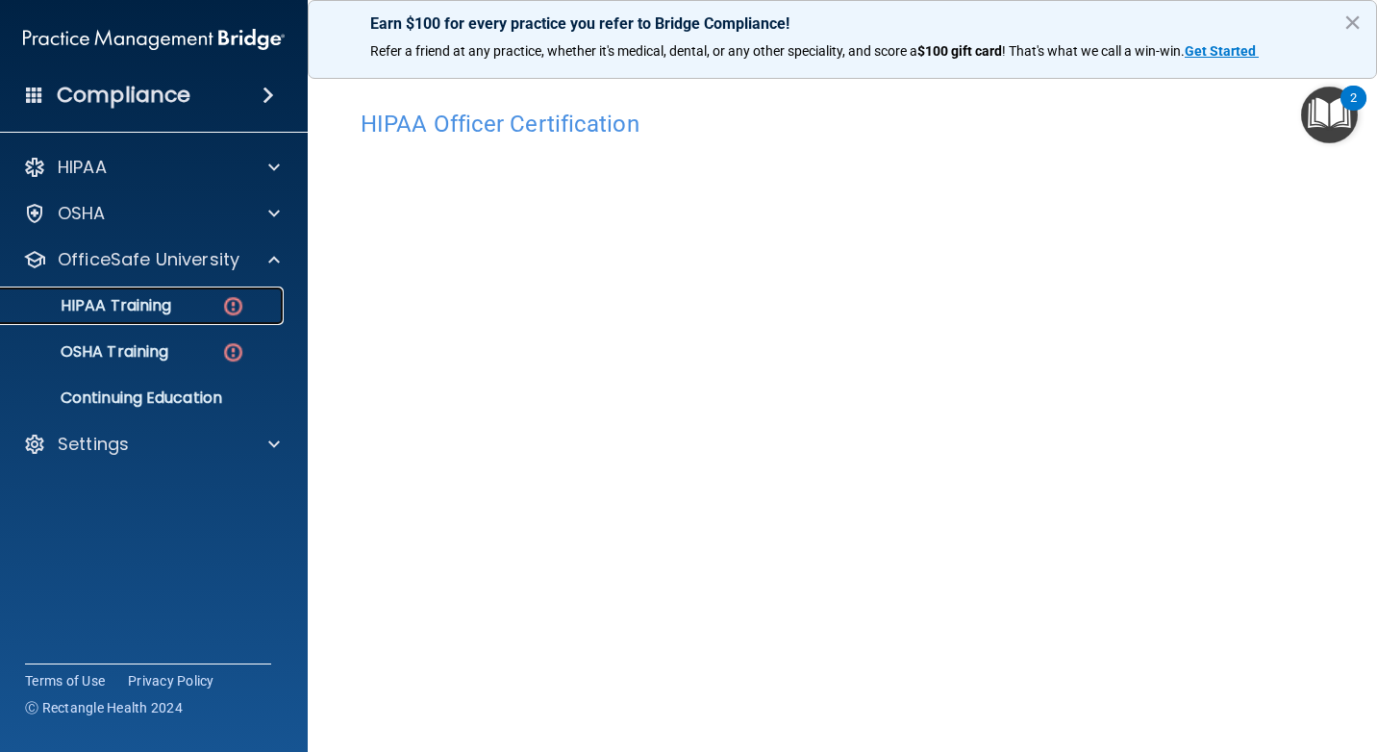
click at [244, 295] on img at bounding box center [233, 306] width 24 height 24
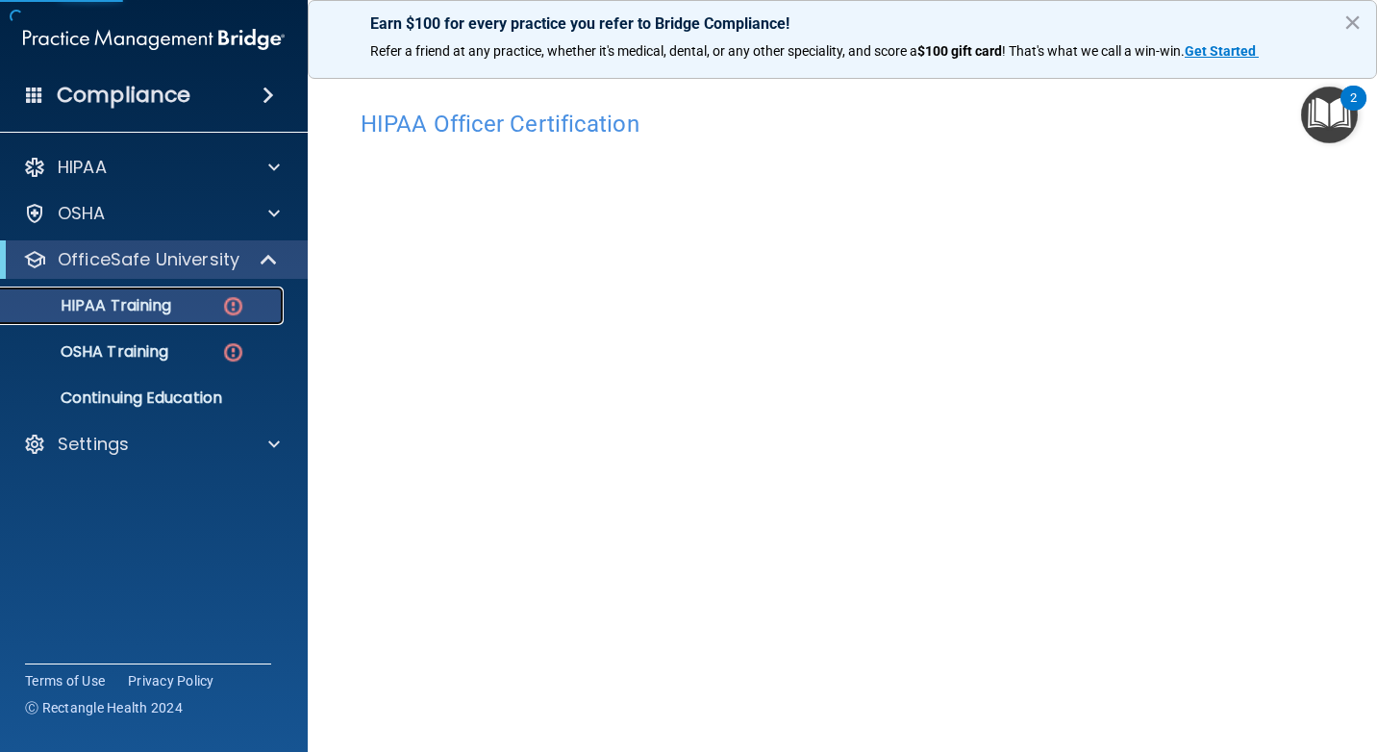
click at [244, 295] on img at bounding box center [233, 306] width 24 height 24
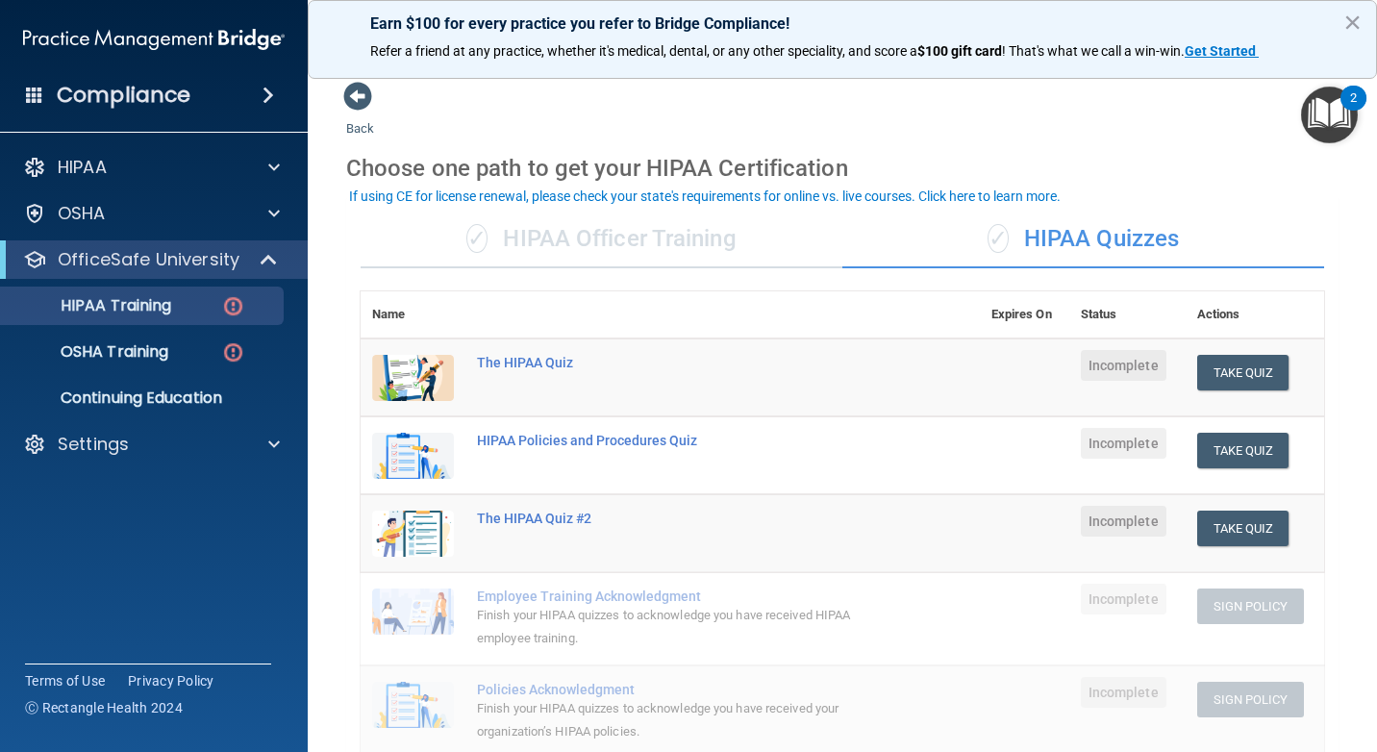
click at [668, 247] on div "✓ HIPAA Officer Training" at bounding box center [602, 240] width 482 height 58
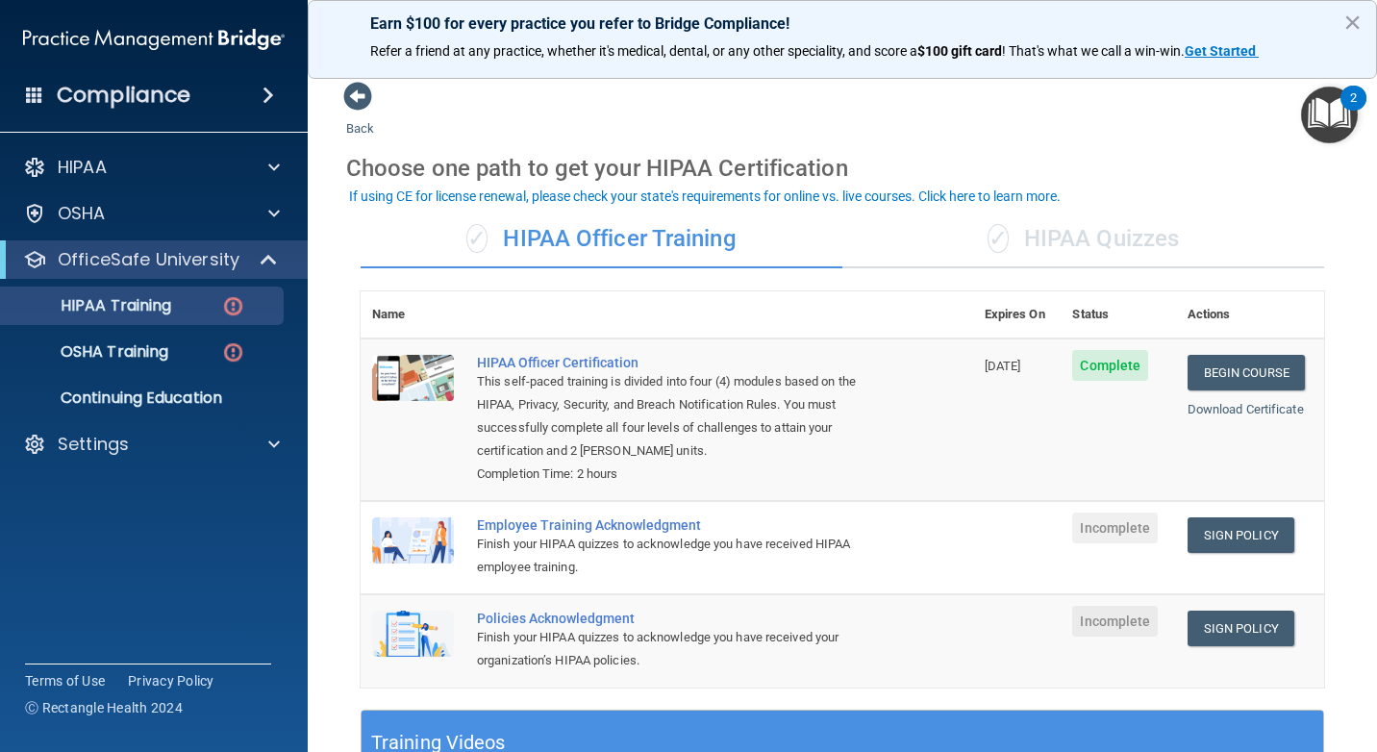
click at [1035, 236] on div "✓ HIPAA Quizzes" at bounding box center [1083, 240] width 482 height 58
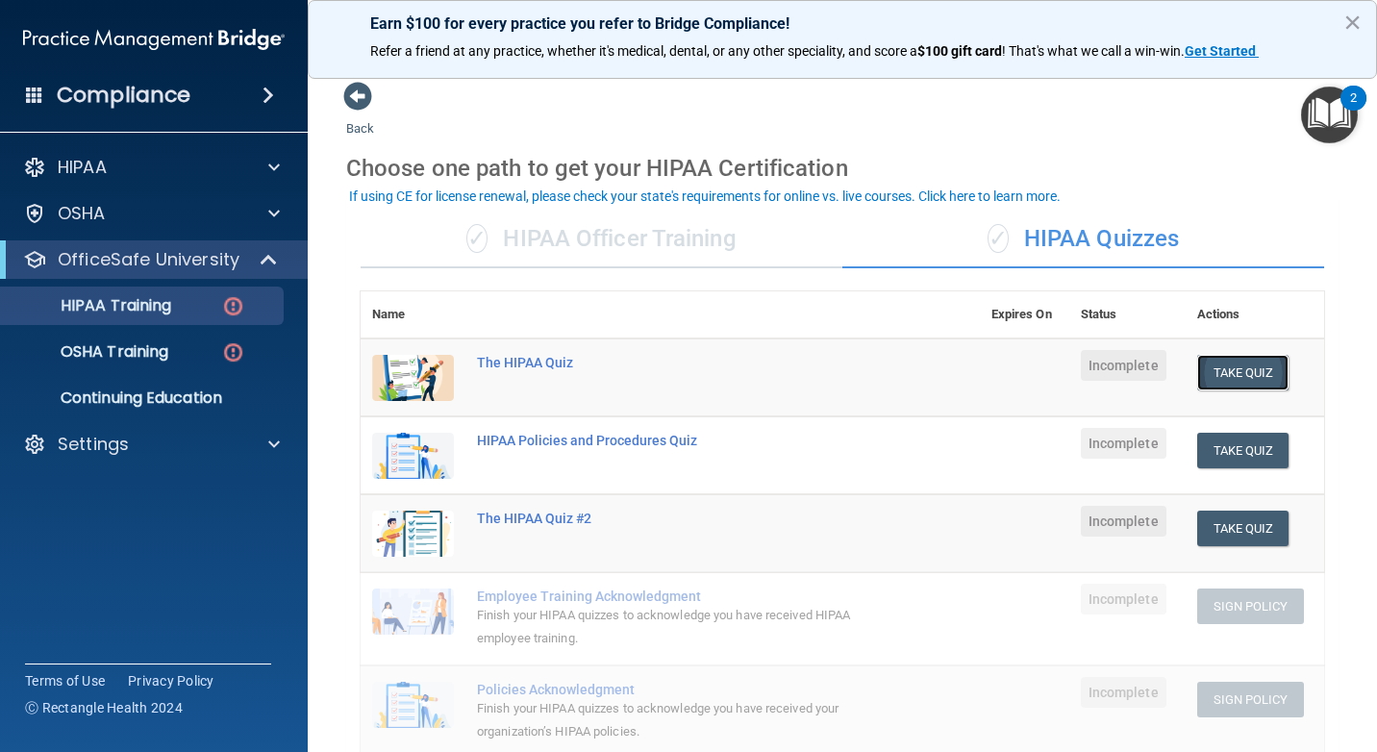
click at [1246, 368] on button "Take Quiz" at bounding box center [1243, 373] width 92 height 36
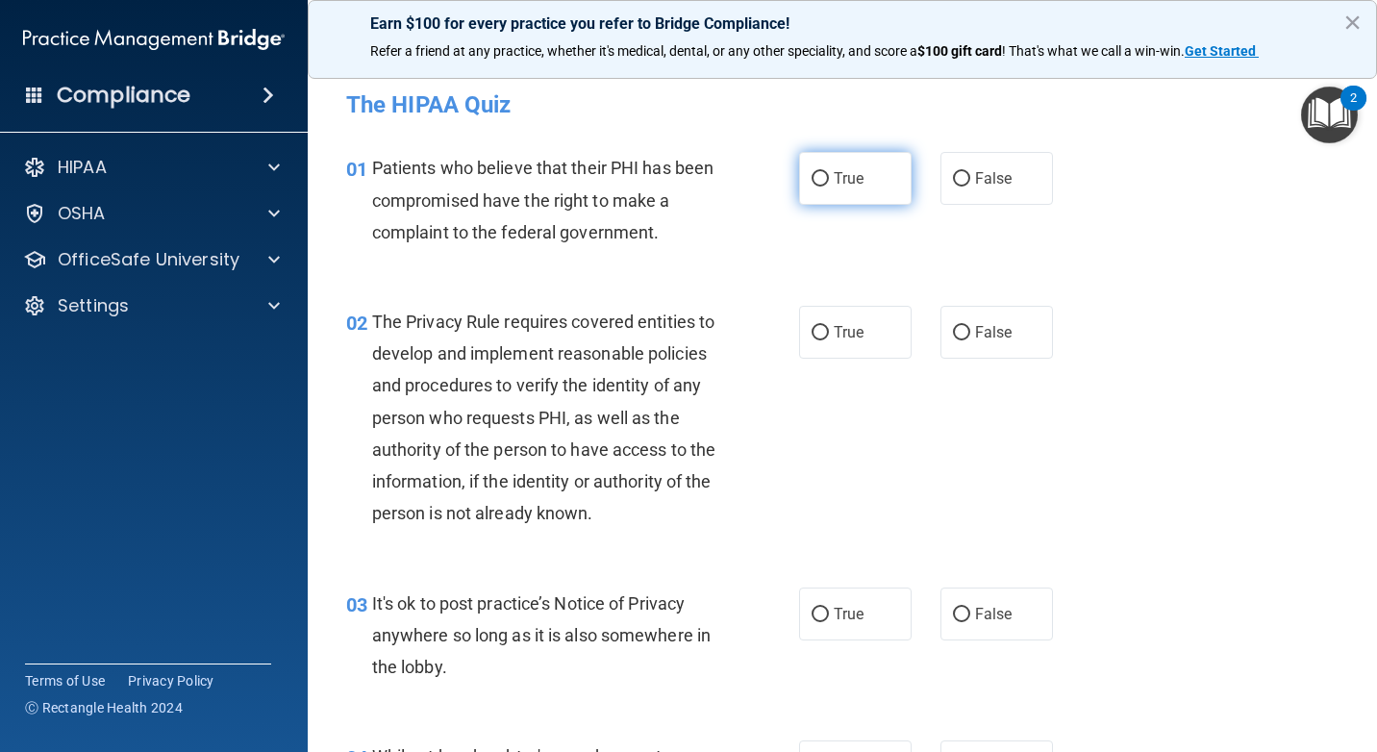
click at [833, 188] on label "True" at bounding box center [855, 178] width 113 height 53
click at [829, 187] on input "True" at bounding box center [820, 179] width 17 height 14
radio input "true"
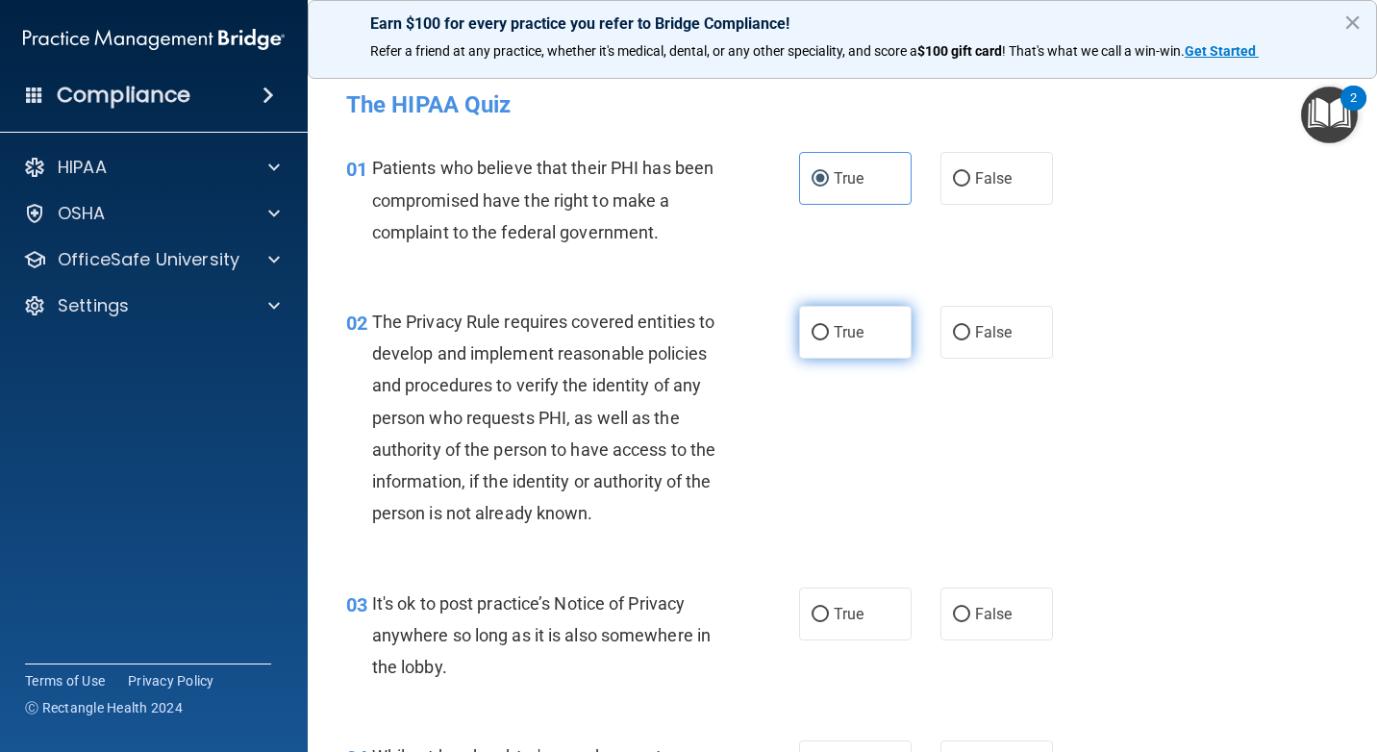
click at [841, 339] on span "True" at bounding box center [849, 332] width 30 height 18
click at [829, 339] on input "True" at bounding box center [820, 333] width 17 height 14
radio input "true"
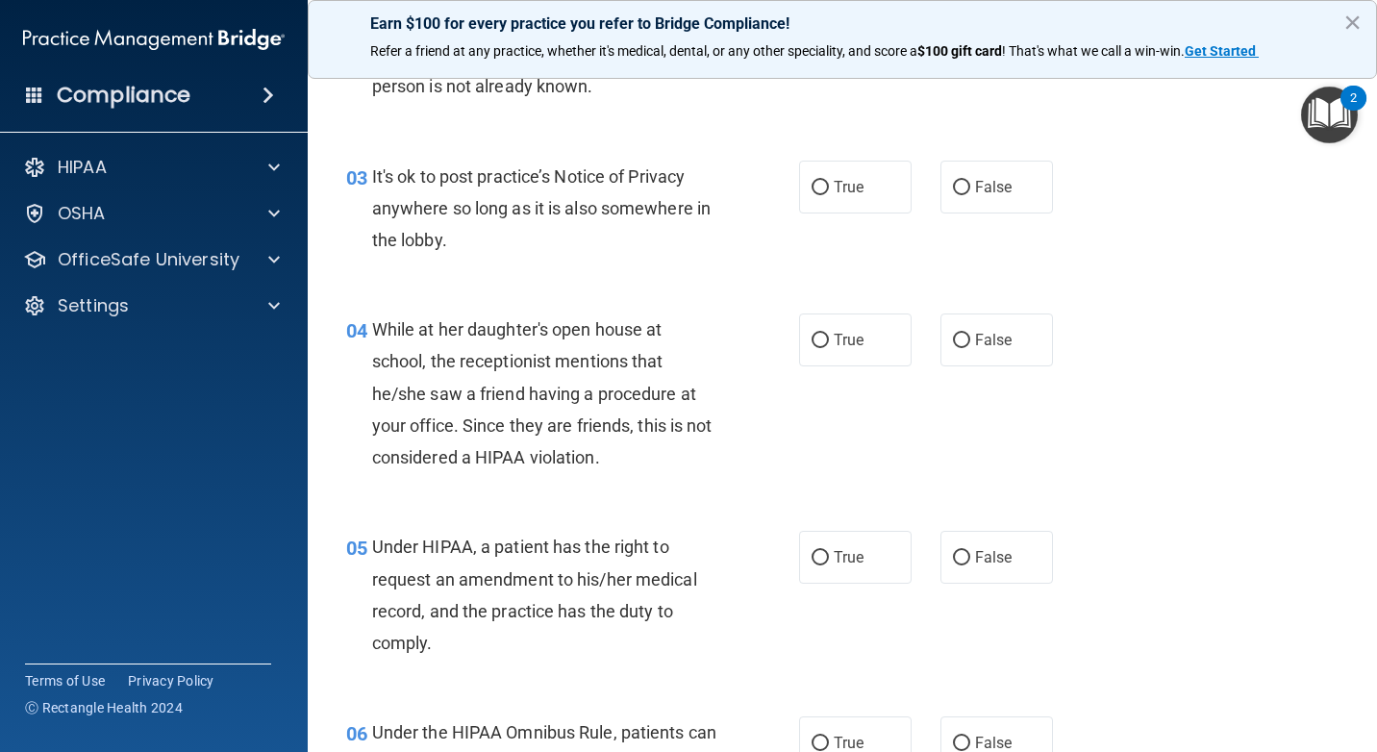
scroll to position [452, 0]
